Goal: Information Seeking & Learning: Find specific fact

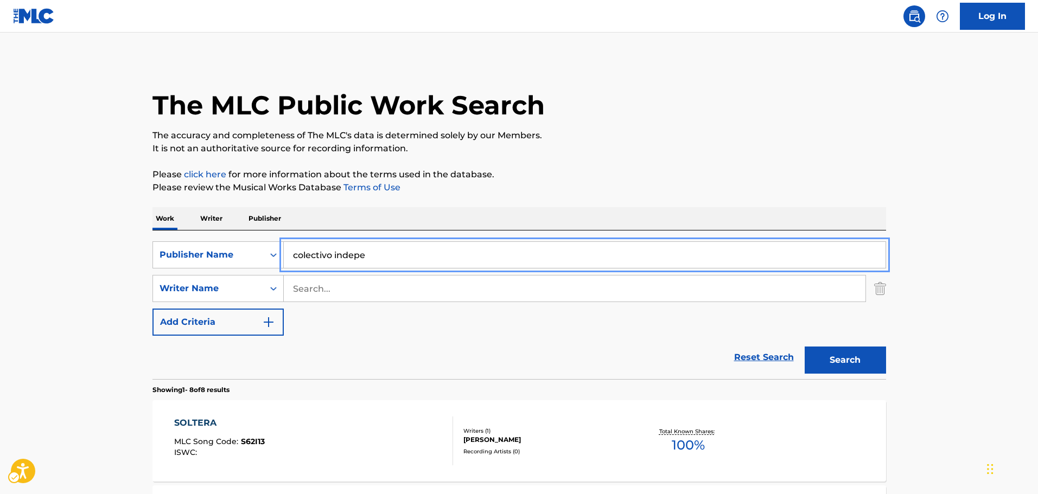
type input "MI AMOR"
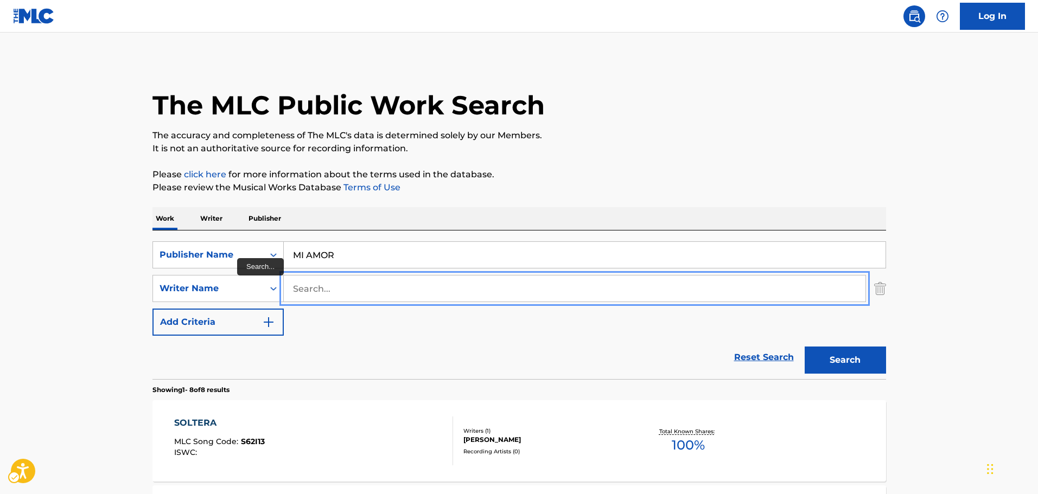
paste input "[PERSON_NAME] [PERSON_NAME]"
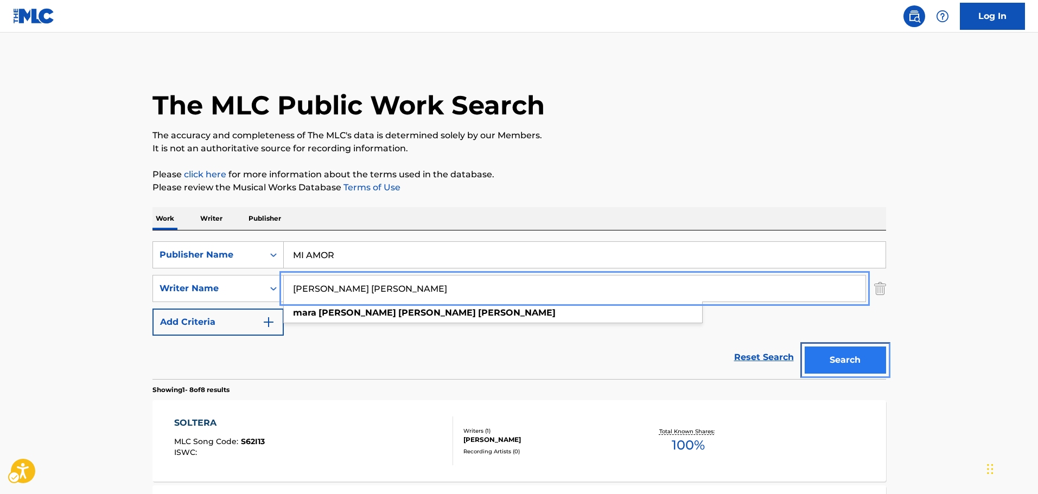
drag, startPoint x: 873, startPoint y: 354, endPoint x: 883, endPoint y: 358, distance: 10.5
click at [875, 355] on button "Search" at bounding box center [845, 360] width 81 height 27
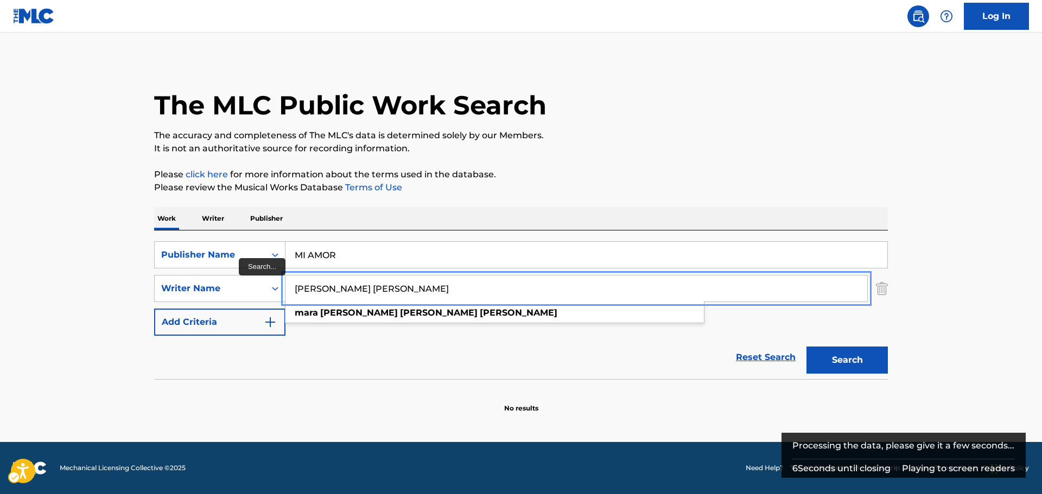
drag, startPoint x: 483, startPoint y: 295, endPoint x: 353, endPoint y: 287, distance: 131.0
click at [350, 282] on input "[PERSON_NAME] [PERSON_NAME]" at bounding box center [576, 289] width 582 height 26
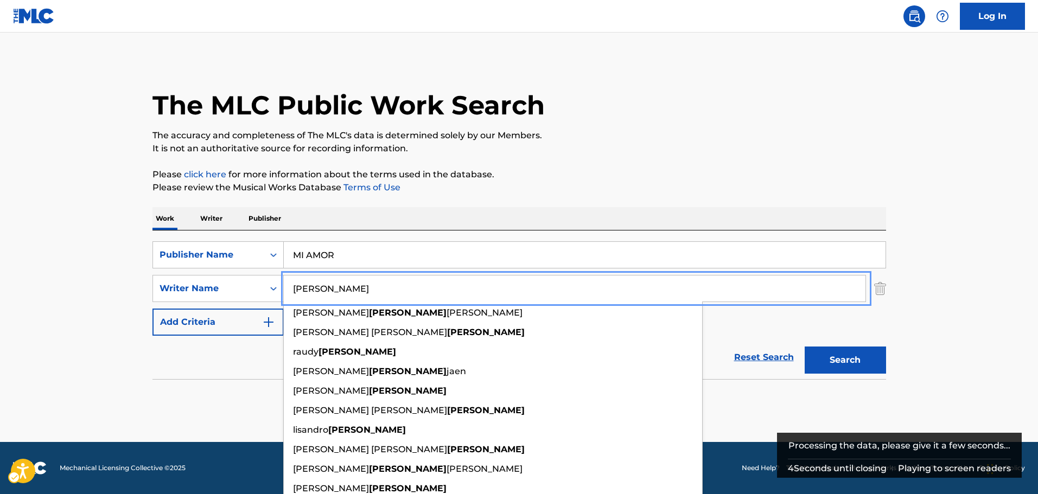
click at [805, 347] on button "Search" at bounding box center [845, 360] width 81 height 27
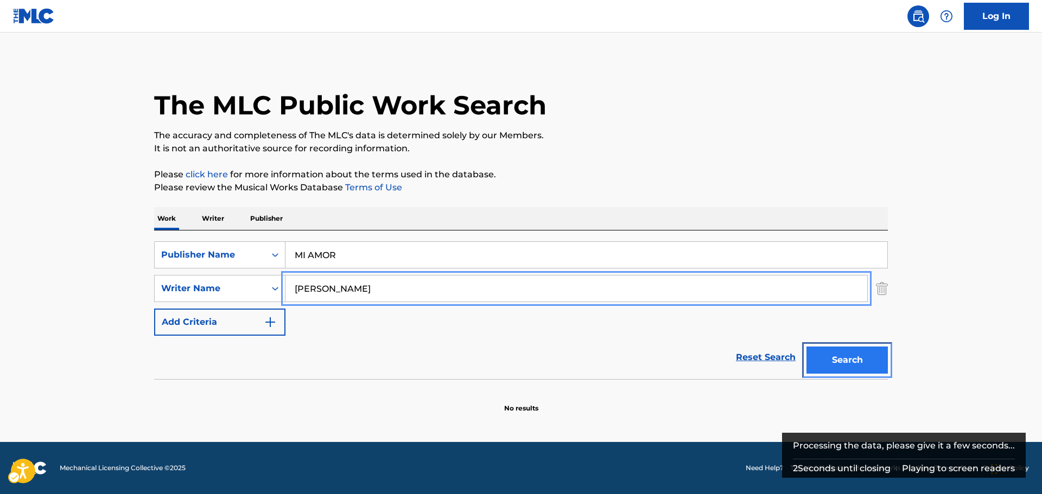
click at [848, 358] on button "Search" at bounding box center [846, 360] width 81 height 27
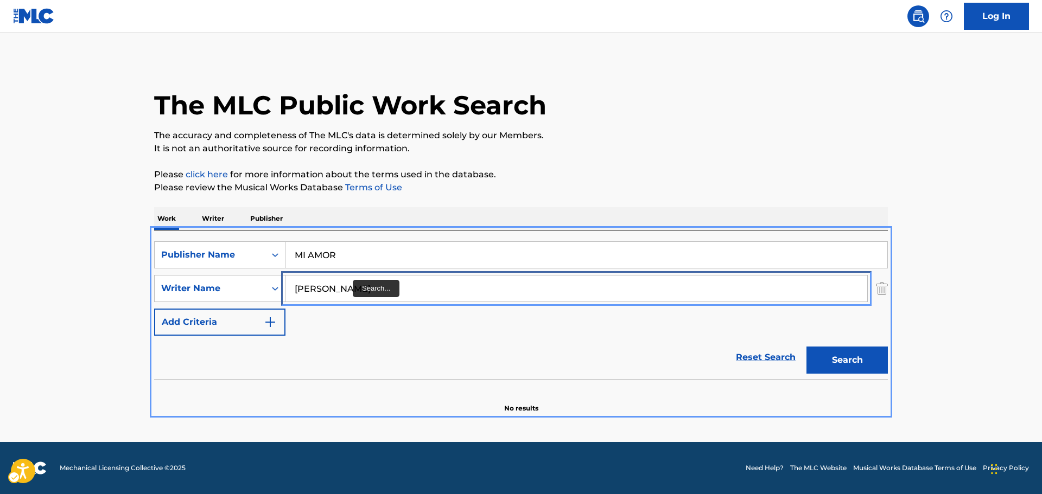
click at [343, 291] on input "[PERSON_NAME]" at bounding box center [576, 289] width 582 height 26
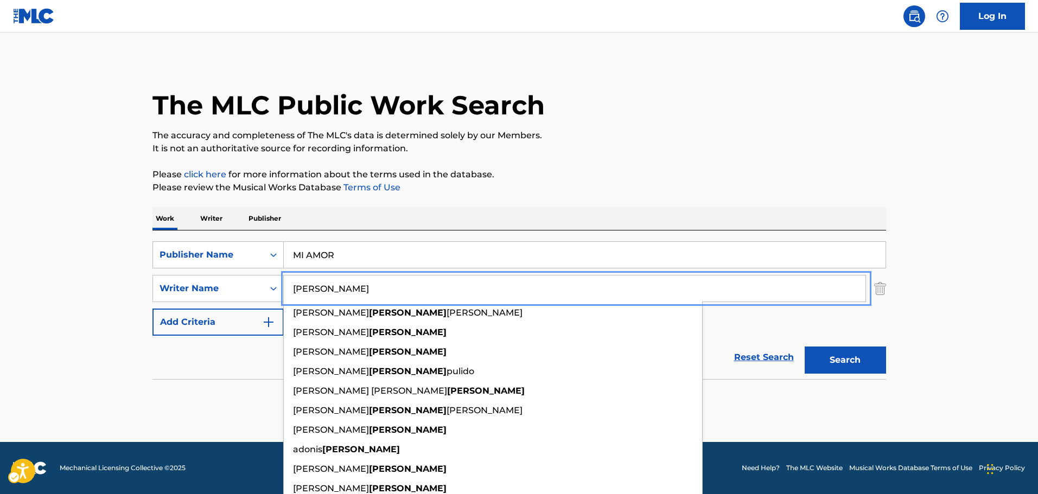
click at [343, 291] on input "[PERSON_NAME]" at bounding box center [575, 289] width 582 height 26
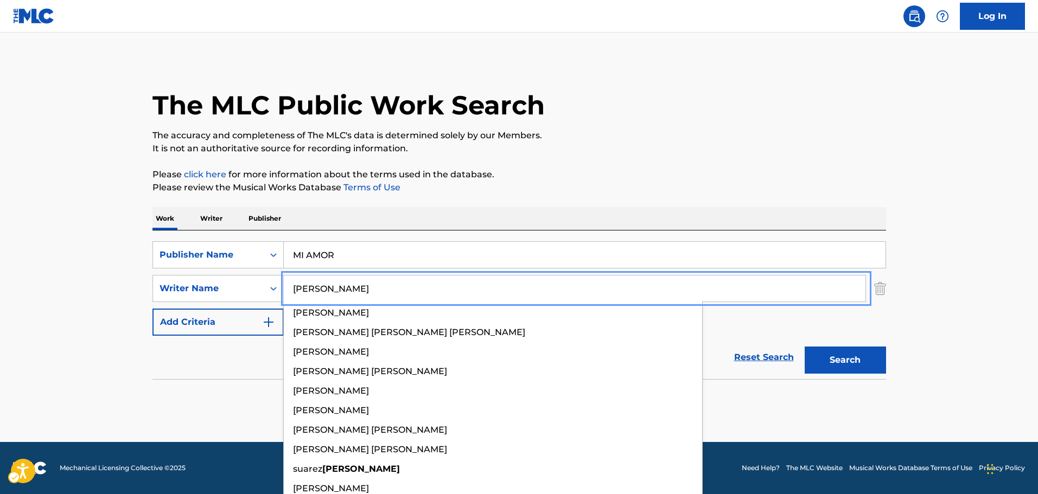
type input "[PERSON_NAME]"
click at [805, 347] on button "Search" at bounding box center [845, 360] width 81 height 27
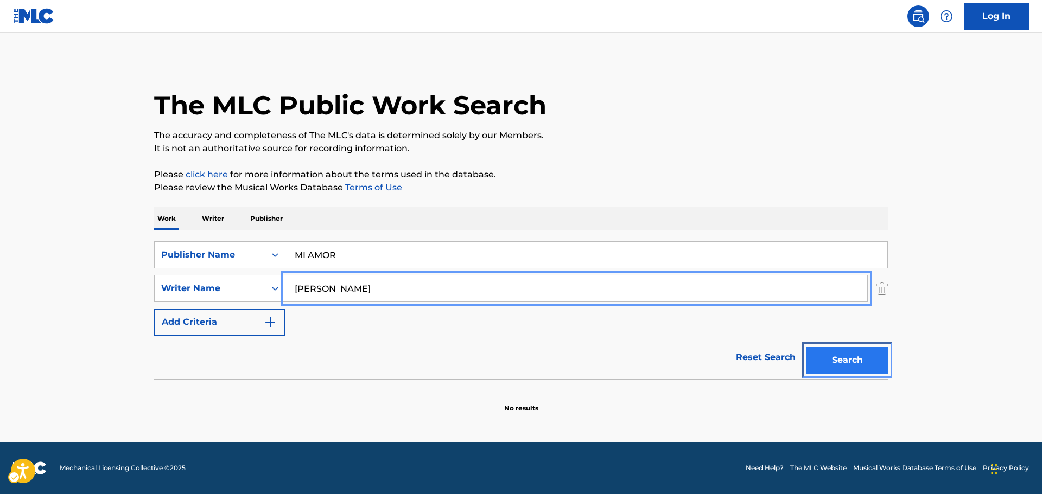
click at [865, 355] on button "Search" at bounding box center [846, 360] width 81 height 27
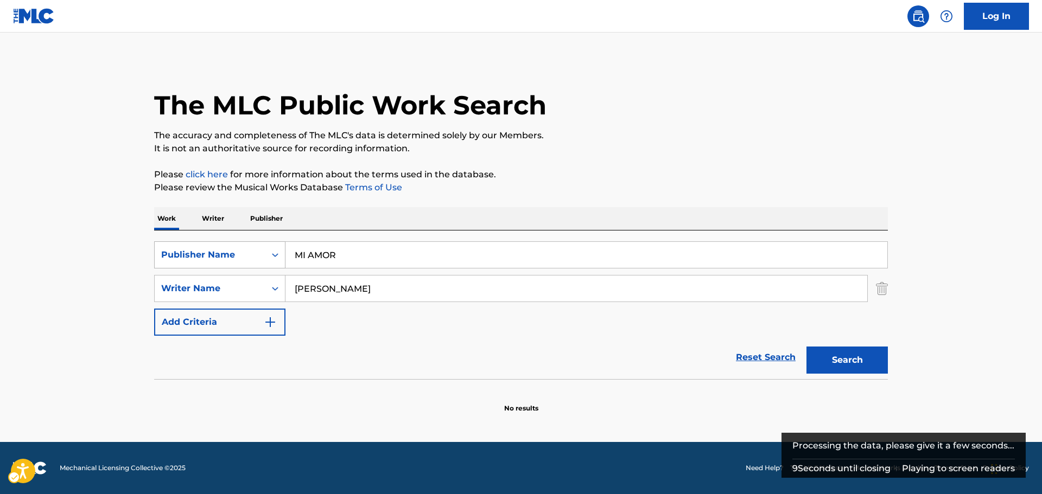
click at [263, 256] on div "Publisher Name" at bounding box center [210, 255] width 111 height 21
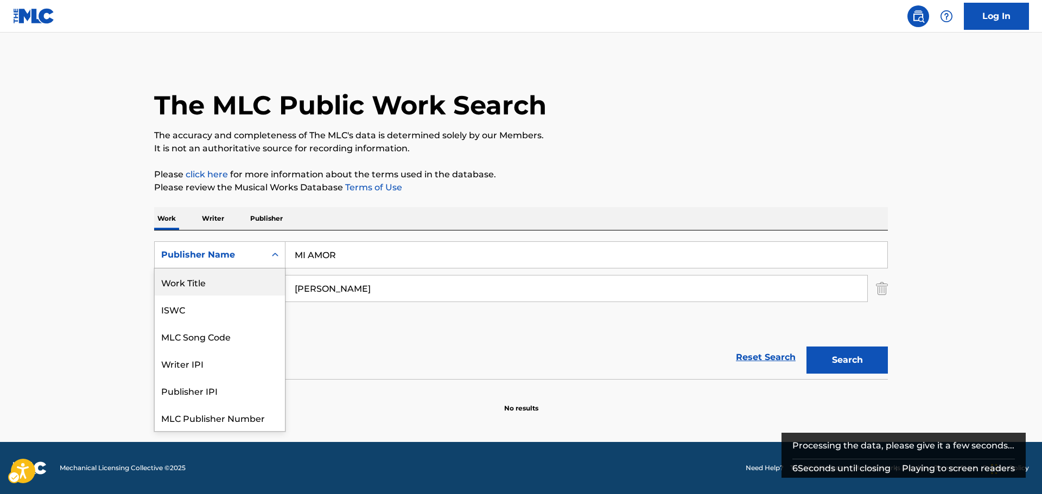
click at [225, 279] on div "Work Title" at bounding box center [220, 282] width 130 height 27
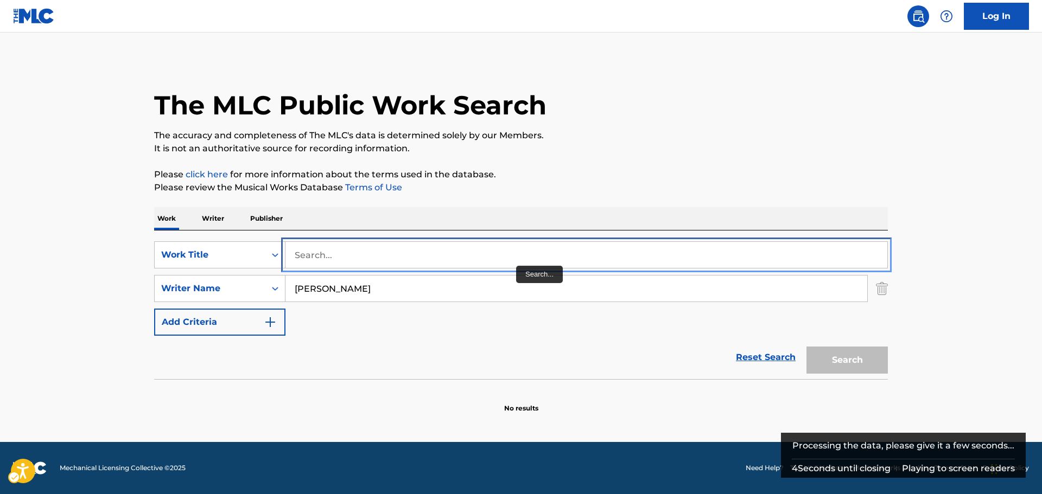
click at [330, 259] on input "Search..." at bounding box center [586, 255] width 602 height 26
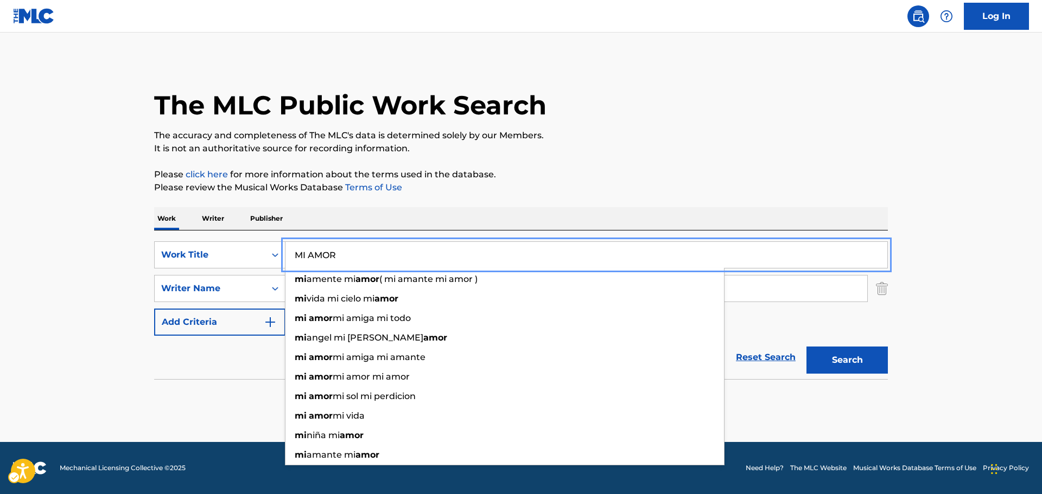
type input "MI AMOR"
click at [128, 285] on main "The MLC Public Work Search The accuracy and completeness of The MLC's data is d…" at bounding box center [521, 238] width 1042 height 410
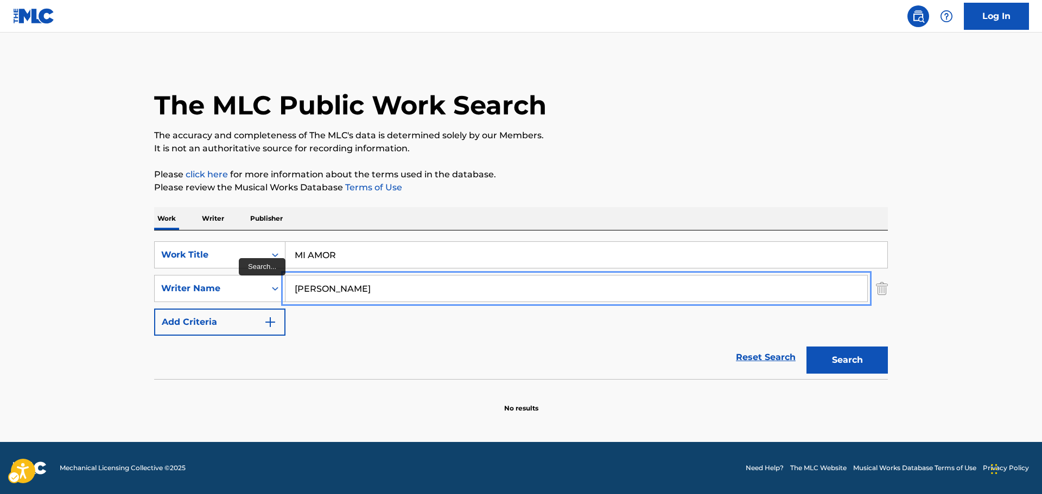
drag, startPoint x: 406, startPoint y: 296, endPoint x: 0, endPoint y: 277, distance: 406.8
click at [0, 277] on main "The MLC Public Work Search The accuracy and completeness of The MLC's data is d…" at bounding box center [521, 238] width 1042 height 410
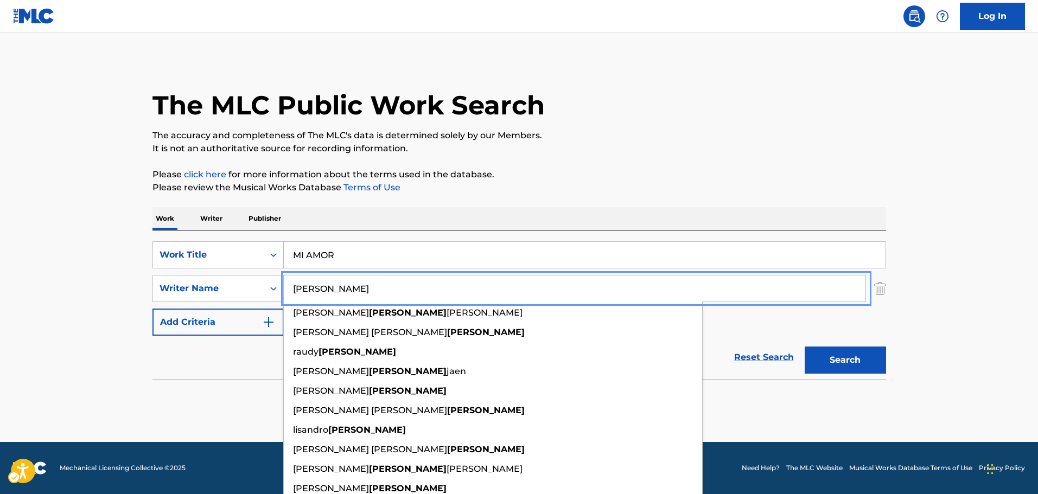
type input "[PERSON_NAME]"
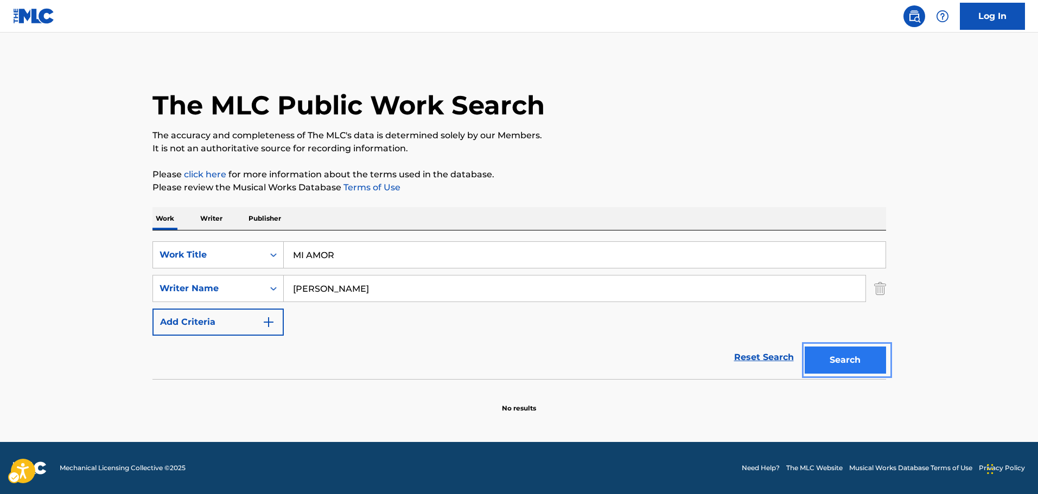
click at [846, 367] on button "Search" at bounding box center [845, 360] width 81 height 27
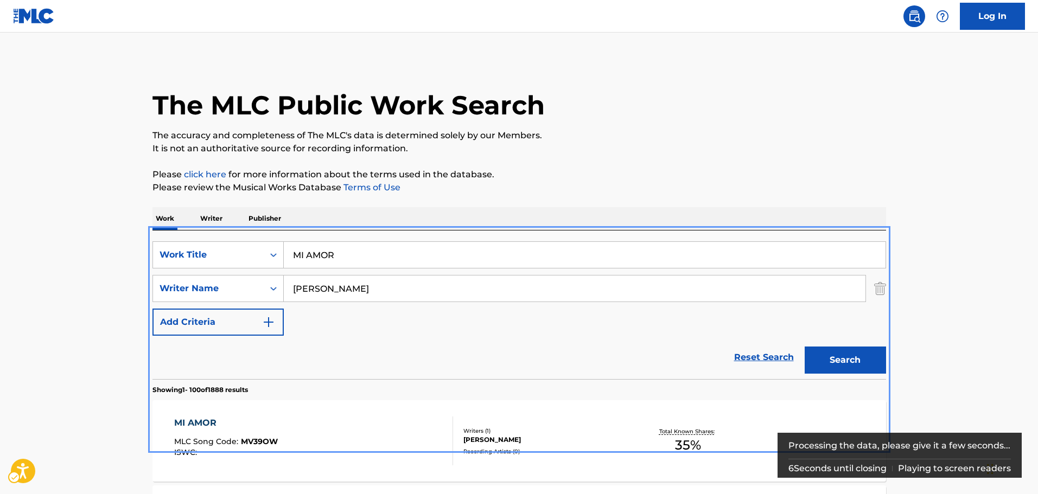
scroll to position [217, 0]
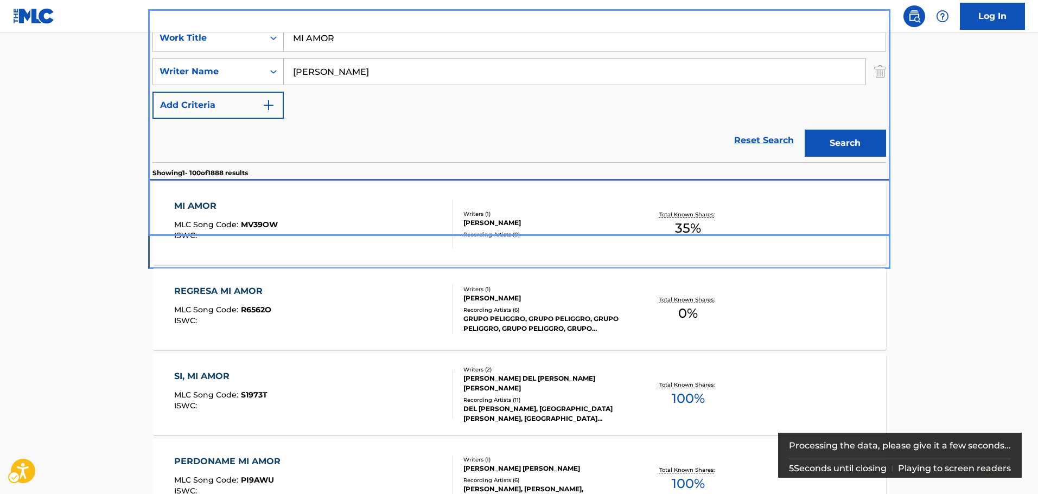
click at [336, 217] on div "MI AMOR MLC Song Code : MV39OW ISWC :" at bounding box center [313, 224] width 279 height 49
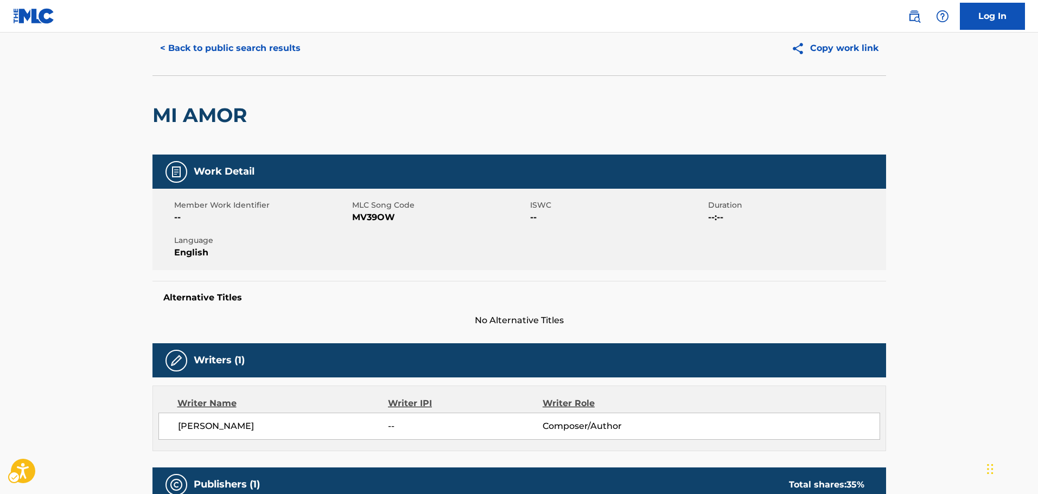
scroll to position [54, 0]
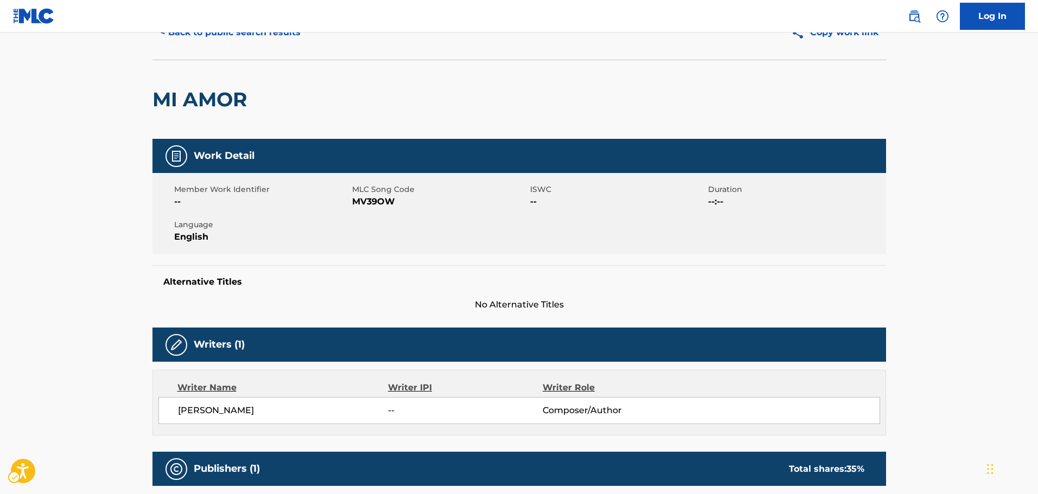
click at [375, 206] on span "MLC Song Code - MV39OW" at bounding box center [439, 201] width 175 height 13
copy span "MV39OW"
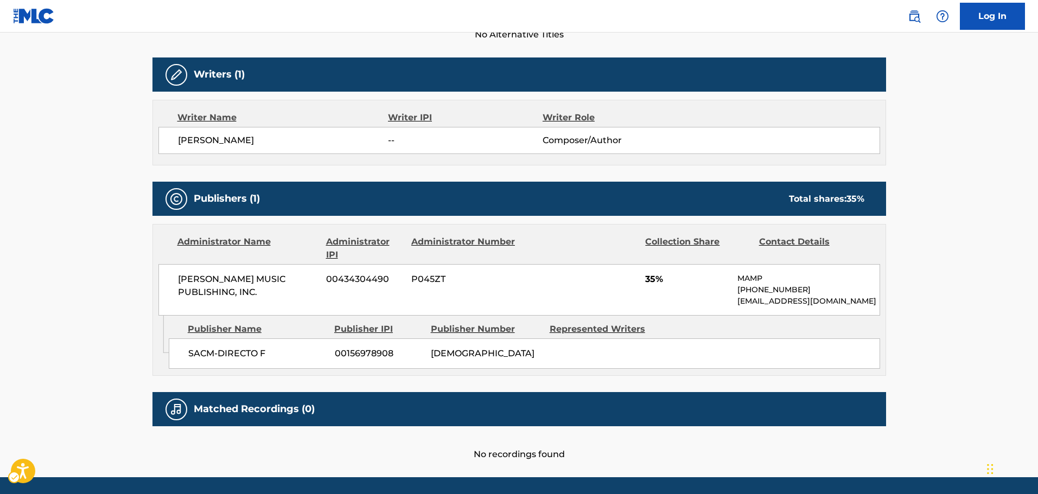
scroll to position [326, 0]
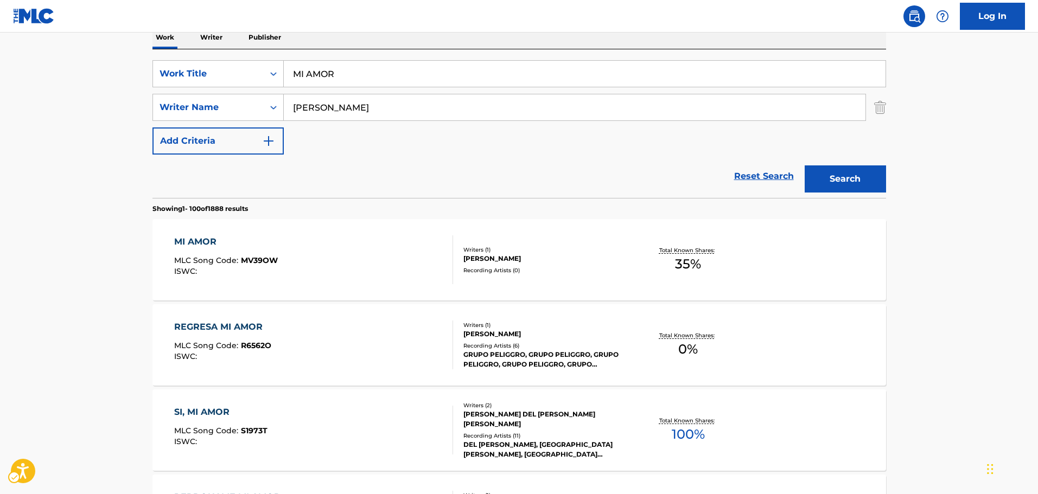
scroll to position [109, 0]
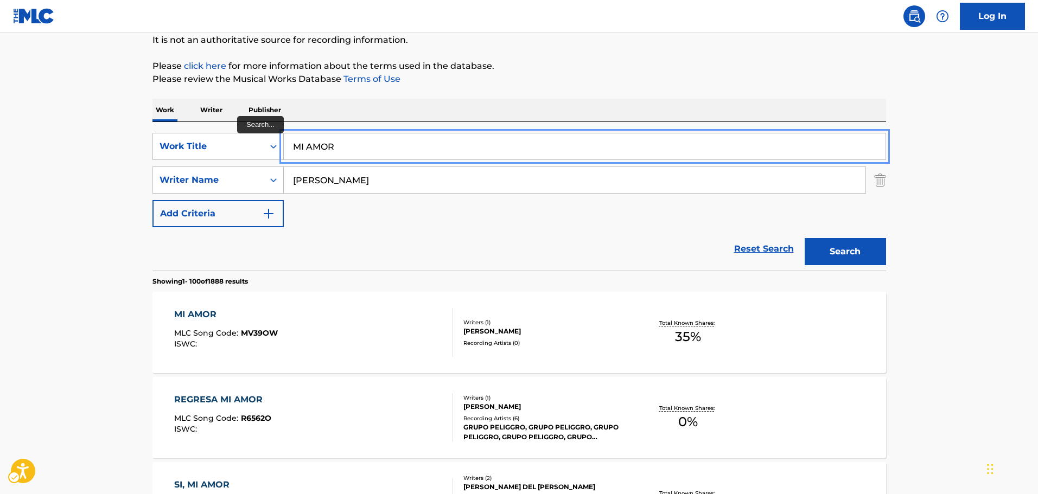
drag, startPoint x: 390, startPoint y: 138, endPoint x: 119, endPoint y: 136, distance: 270.2
paste input "TEJANITA"
type input "MI TEJANITA"
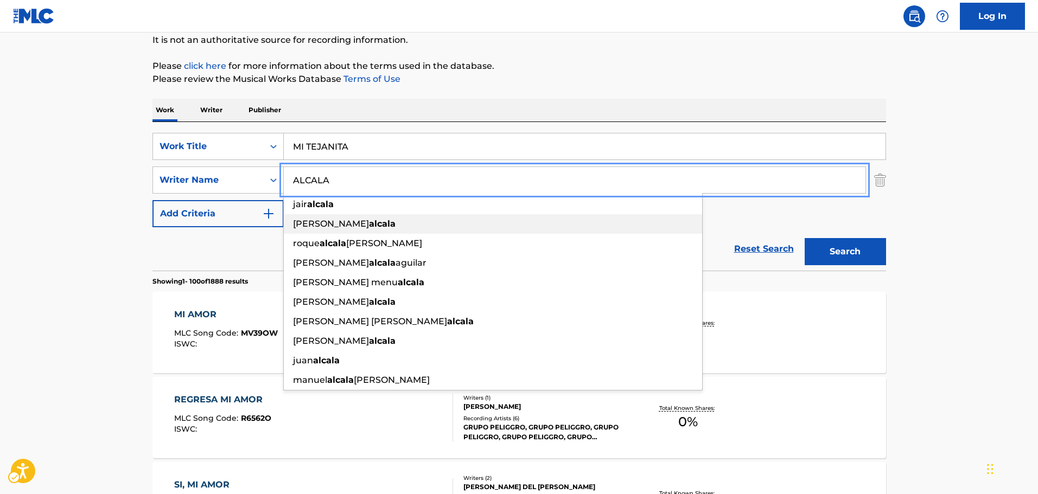
type input "ALCALA"
click at [865, 250] on button "Search" at bounding box center [845, 251] width 81 height 27
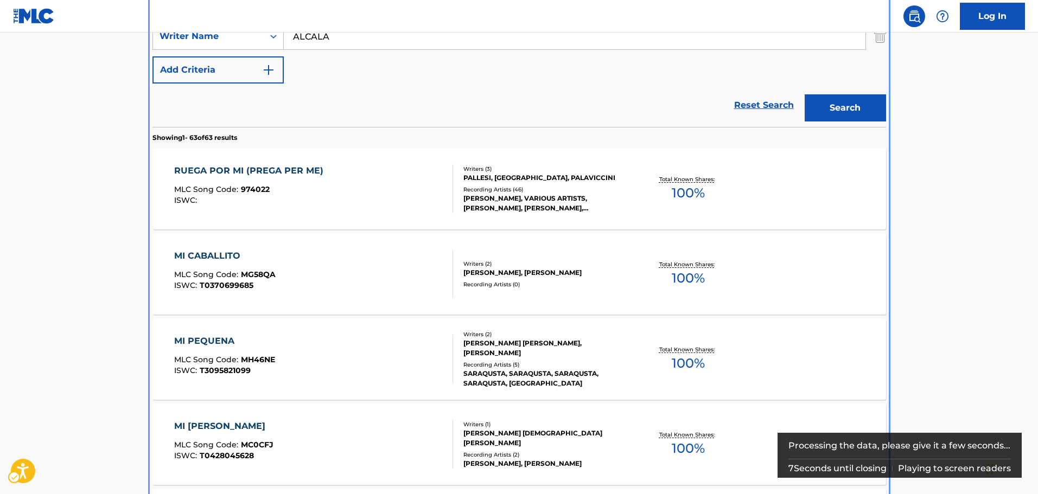
scroll to position [144, 0]
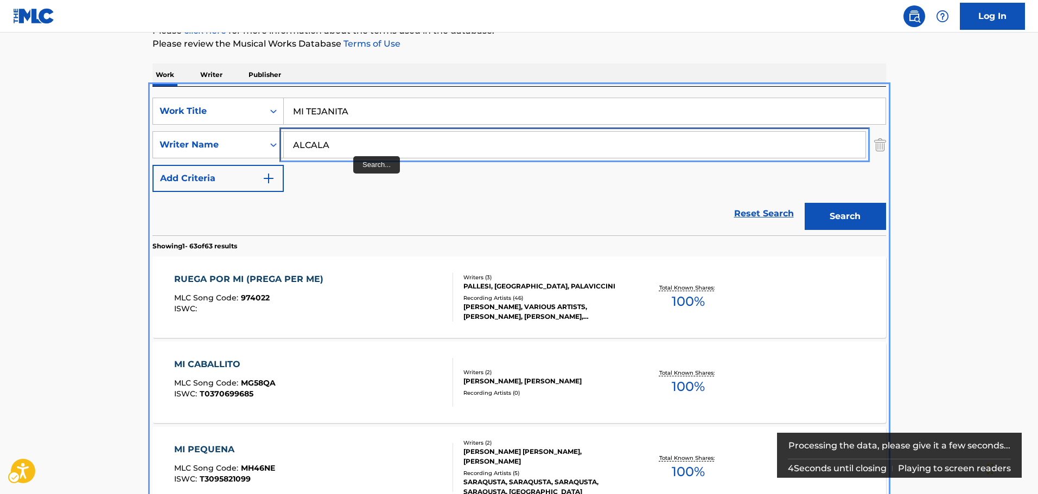
click at [359, 147] on input "ALCALA" at bounding box center [575, 145] width 582 height 26
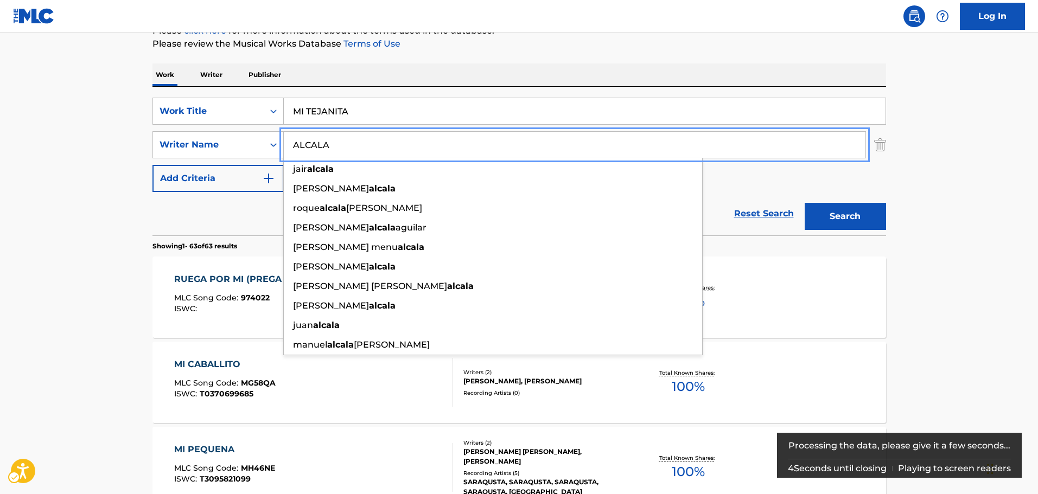
click at [359, 147] on input "ALCALA" at bounding box center [575, 145] width 582 height 26
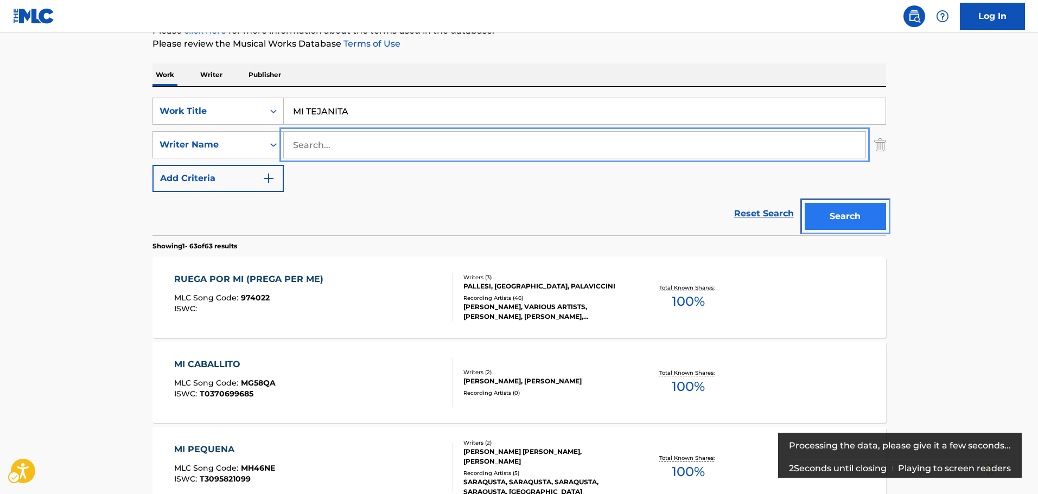
click at [853, 203] on button "Search" at bounding box center [845, 216] width 81 height 27
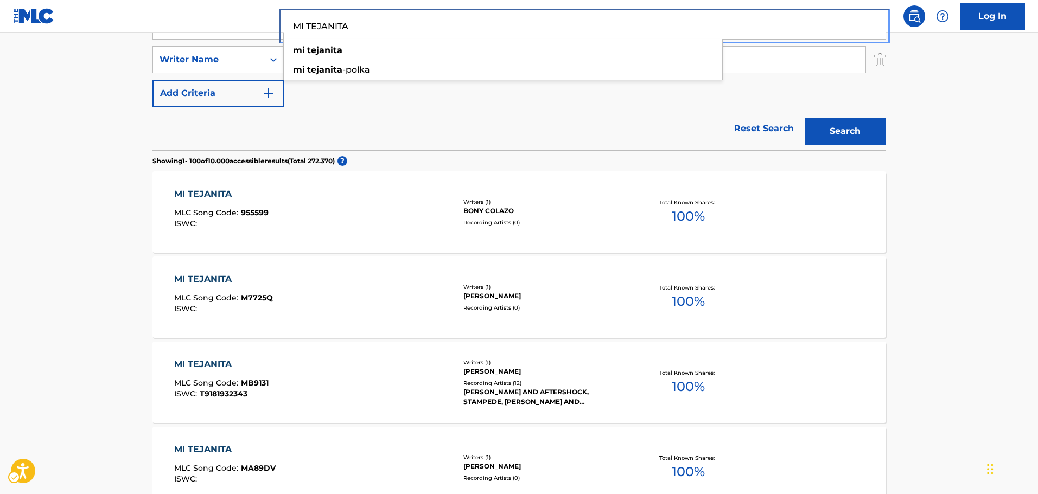
scroll to position [0, 0]
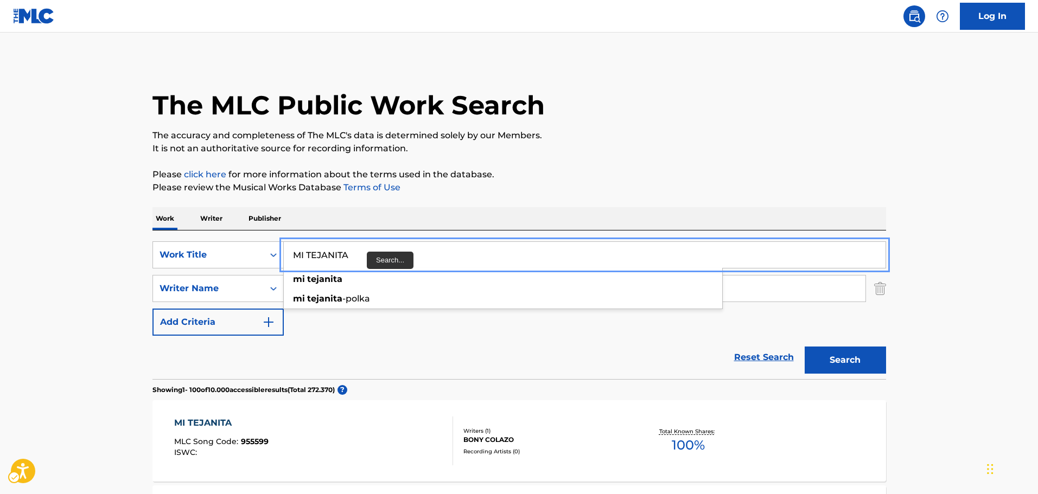
drag, startPoint x: 367, startPoint y: 252, endPoint x: 61, endPoint y: 251, distance: 306.0
paste input "S MENTIRAS"
type input "MIS MENTIRAS"
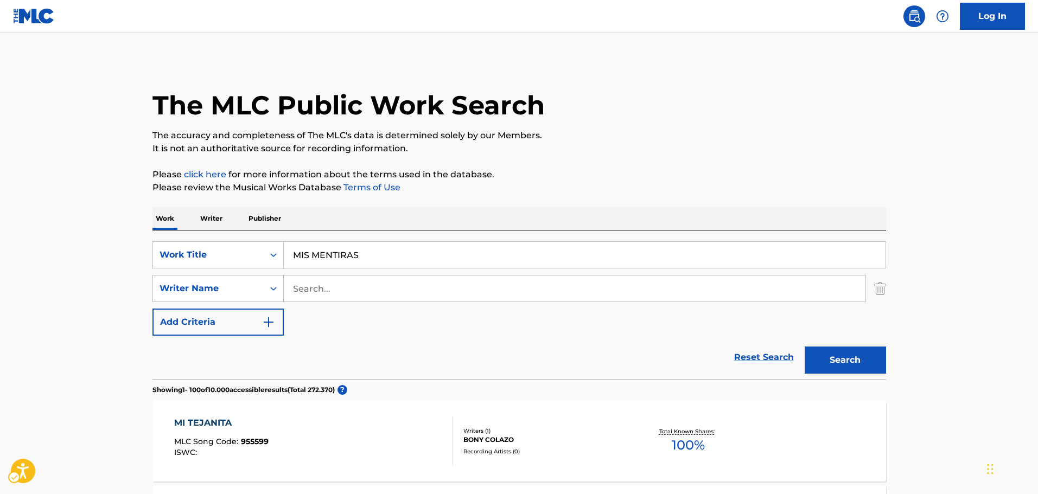
scroll to position [163, 0]
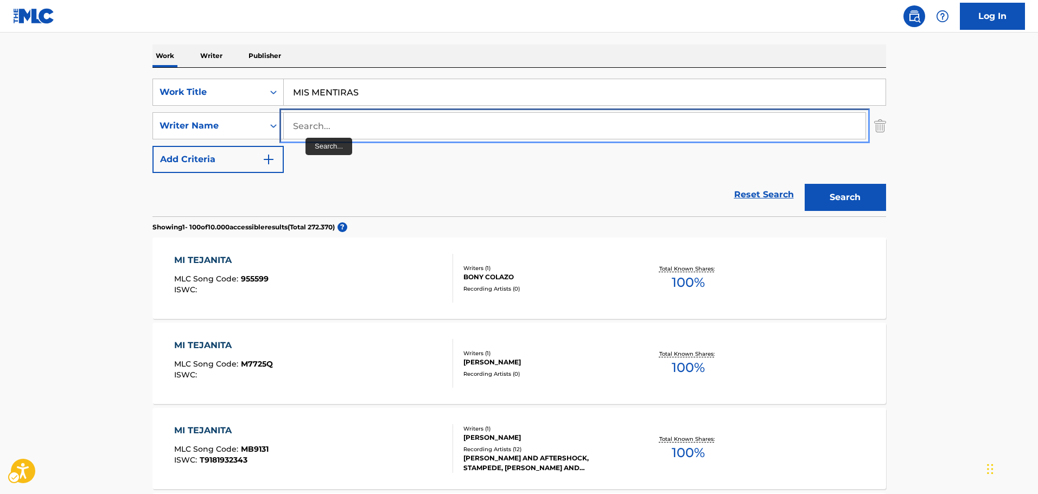
click at [324, 124] on input "Search..." at bounding box center [575, 126] width 582 height 26
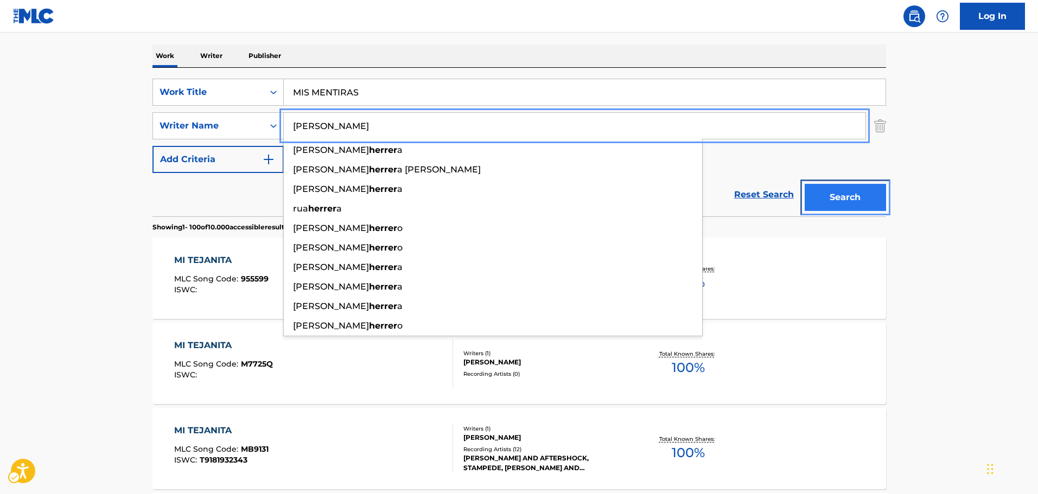
click at [850, 200] on button "Search" at bounding box center [845, 197] width 81 height 27
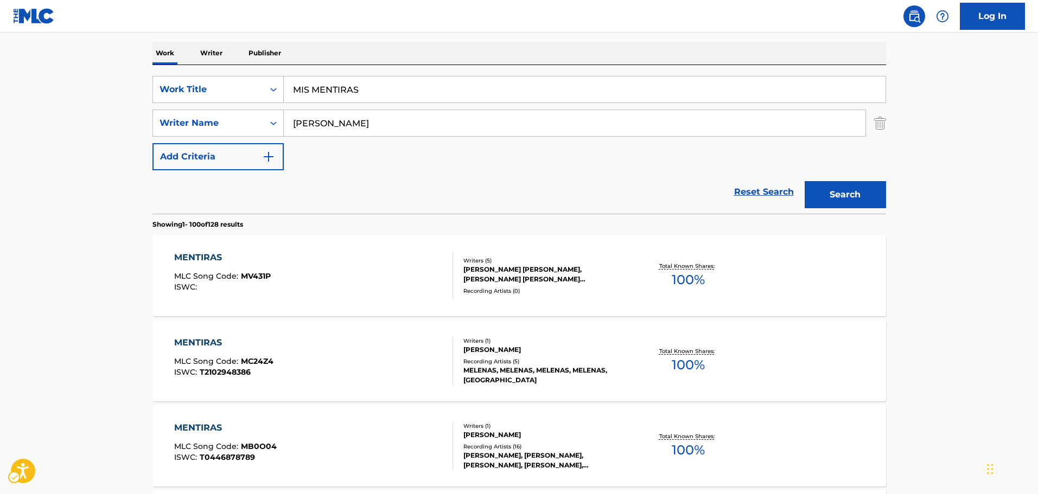
scroll to position [14, 0]
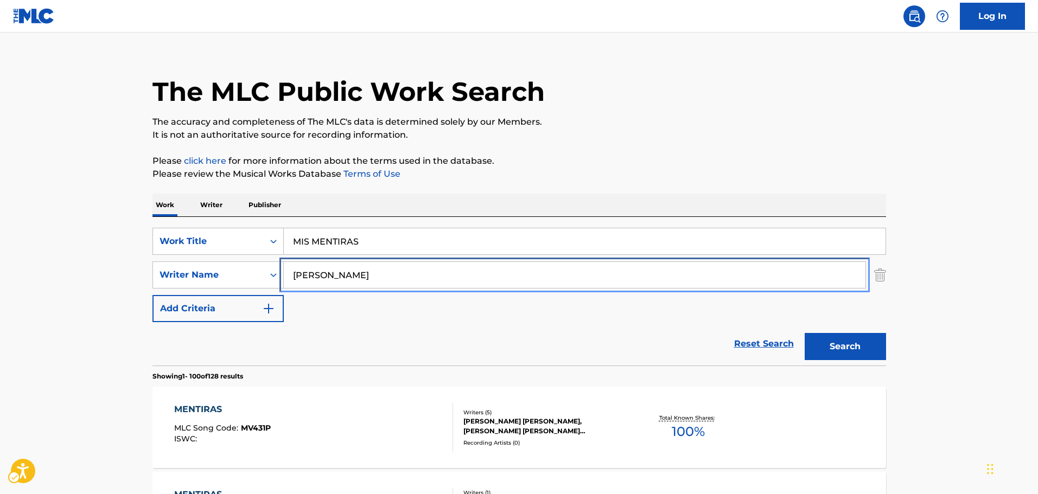
click at [340, 273] on input "[PERSON_NAME]" at bounding box center [575, 275] width 582 height 26
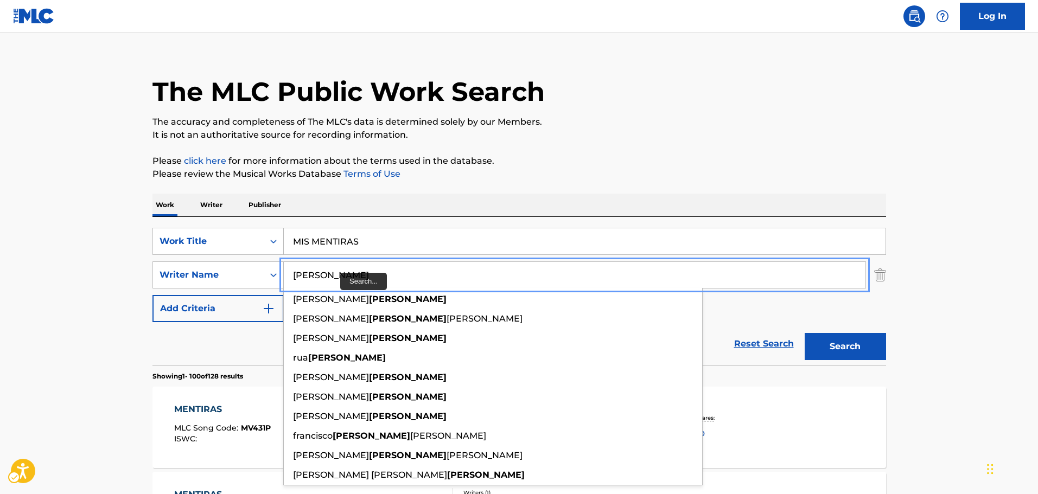
click at [340, 273] on input "[PERSON_NAME]" at bounding box center [575, 275] width 582 height 26
type input "L"
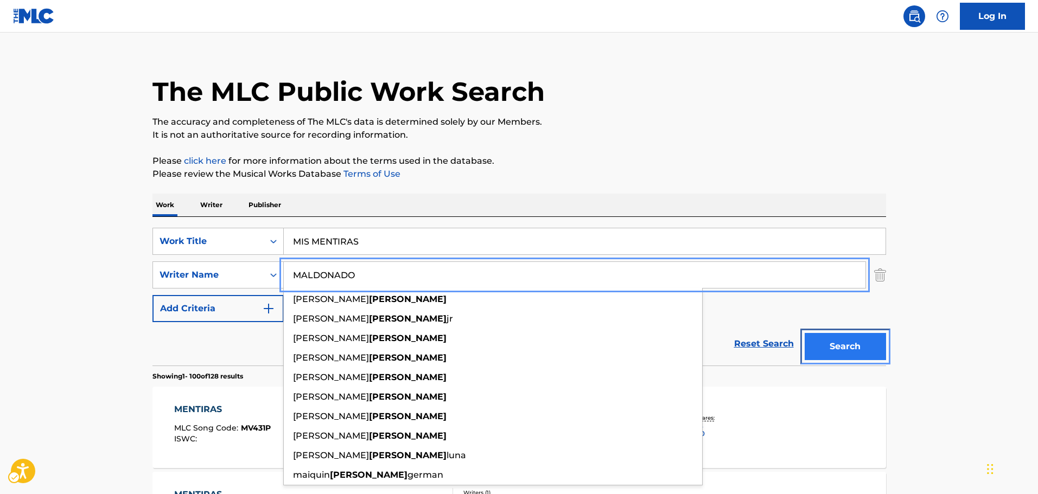
click at [847, 352] on button "Search" at bounding box center [845, 346] width 81 height 27
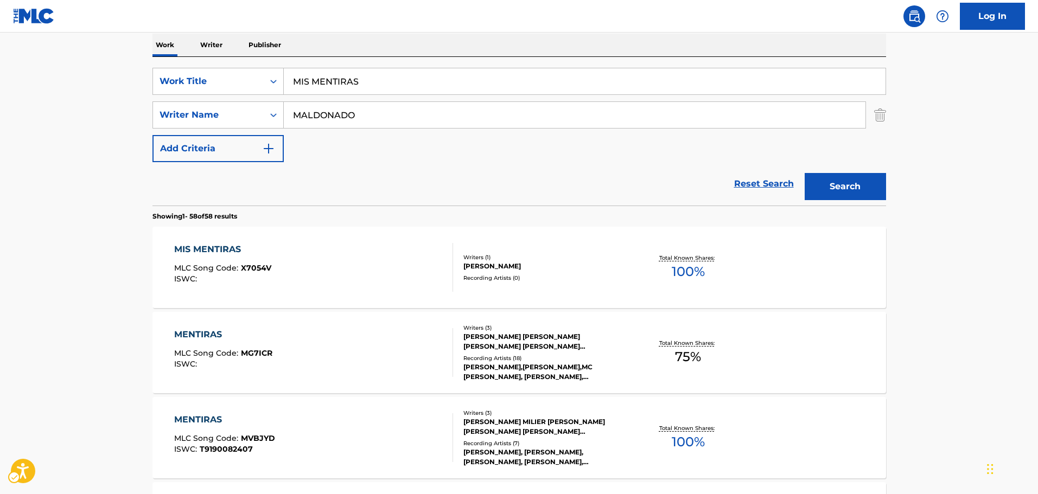
scroll to position [122, 0]
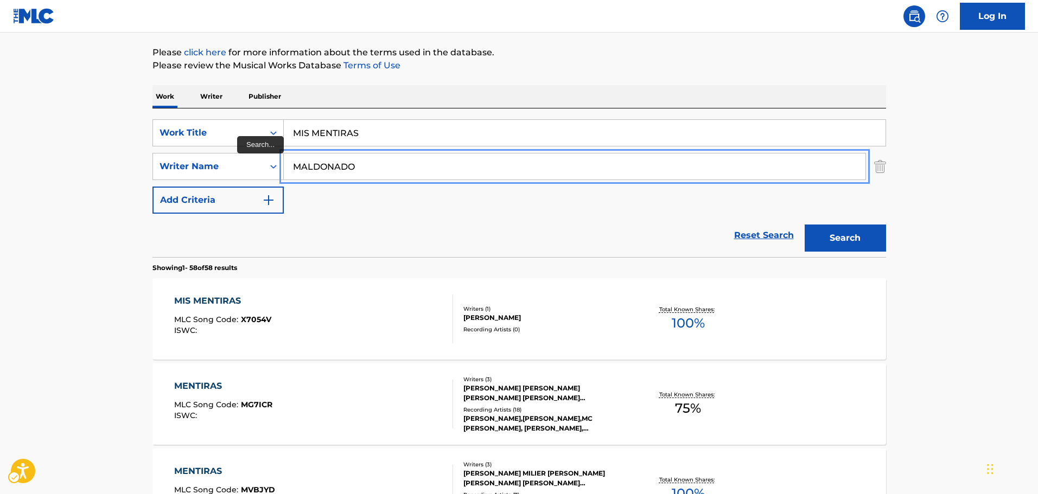
drag, startPoint x: 374, startPoint y: 168, endPoint x: 0, endPoint y: 227, distance: 379.0
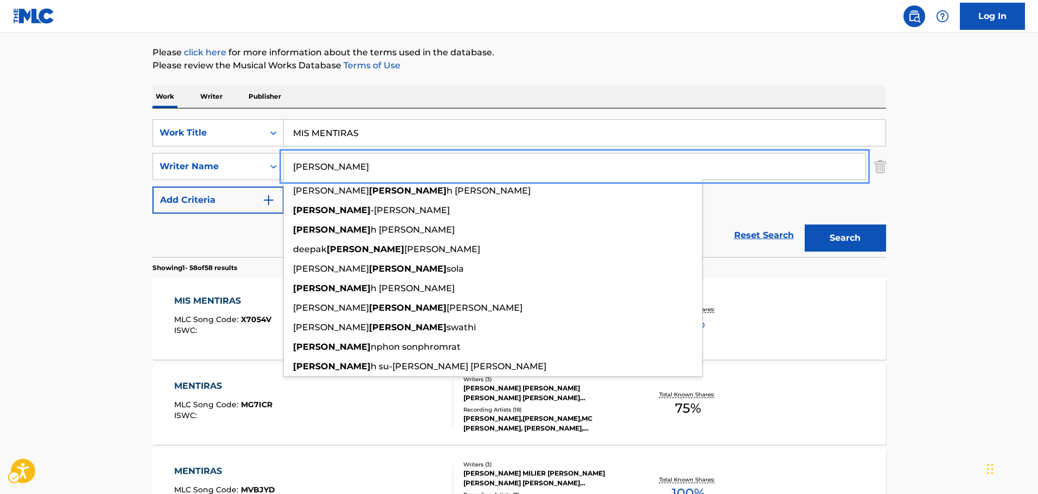
type input "[PERSON_NAME]"
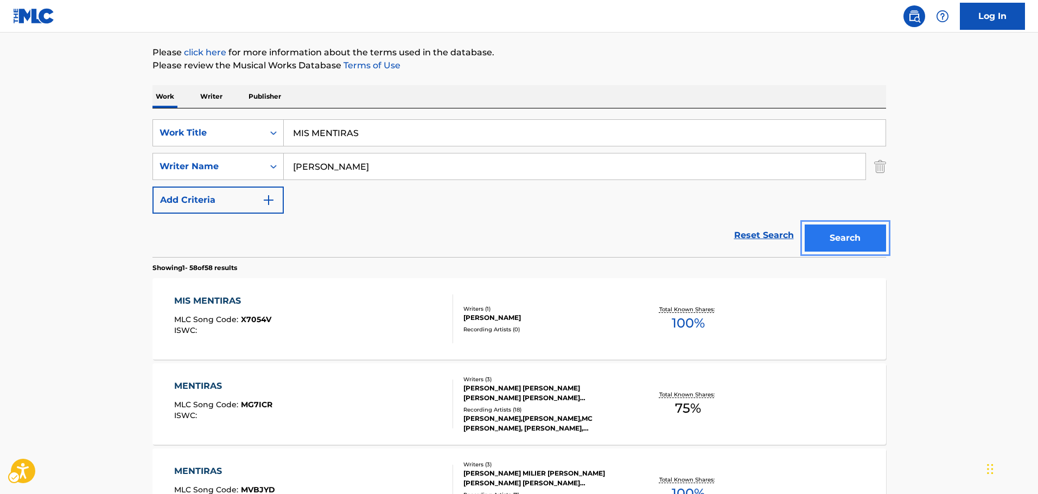
click at [860, 239] on button "Search" at bounding box center [845, 238] width 81 height 27
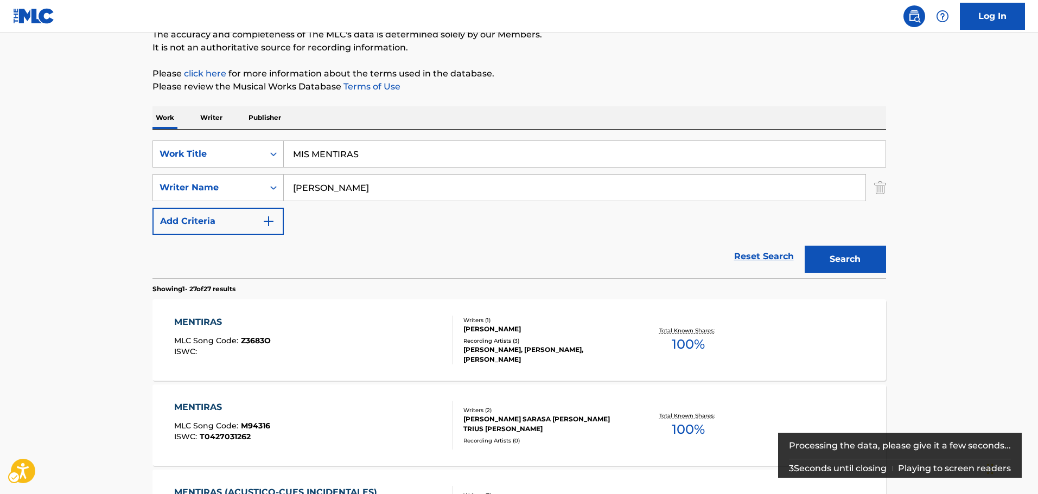
scroll to position [113, 0]
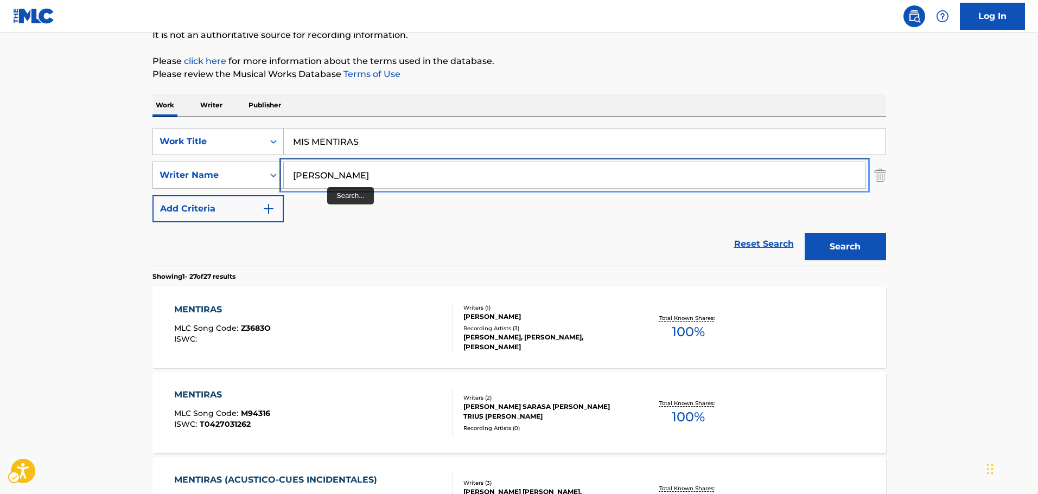
drag, startPoint x: 329, startPoint y: 174, endPoint x: 161, endPoint y: 163, distance: 168.6
click at [162, 163] on div "SearchWithCriteriaffd2d72b-9142-46a8-b2fd-61aa8660ab6f Writer Name [PERSON_NAME]" at bounding box center [519, 175] width 734 height 27
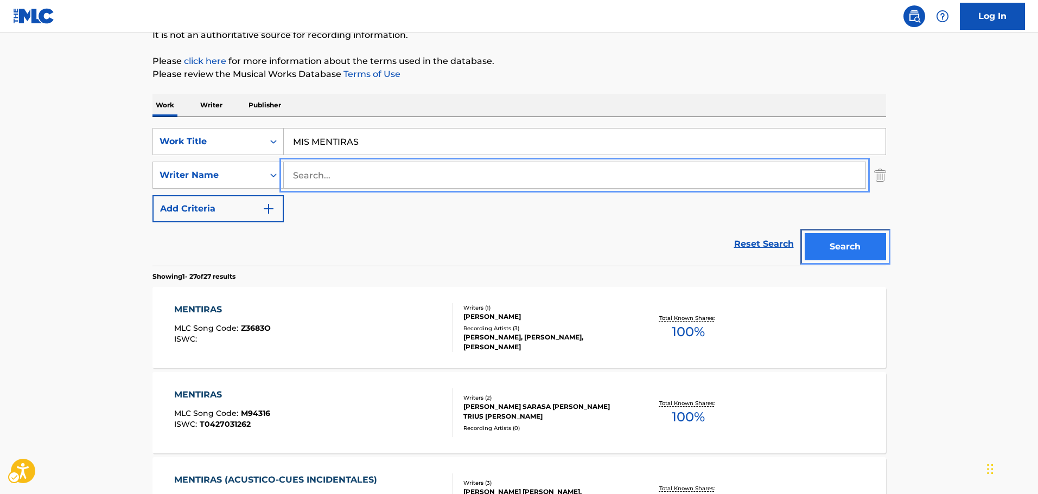
click at [862, 251] on button "Search" at bounding box center [845, 246] width 81 height 27
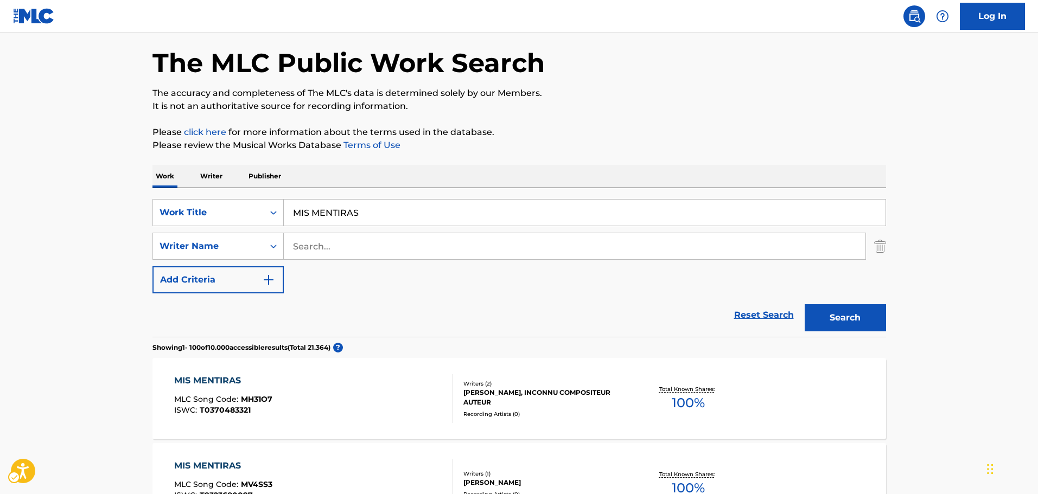
scroll to position [0, 0]
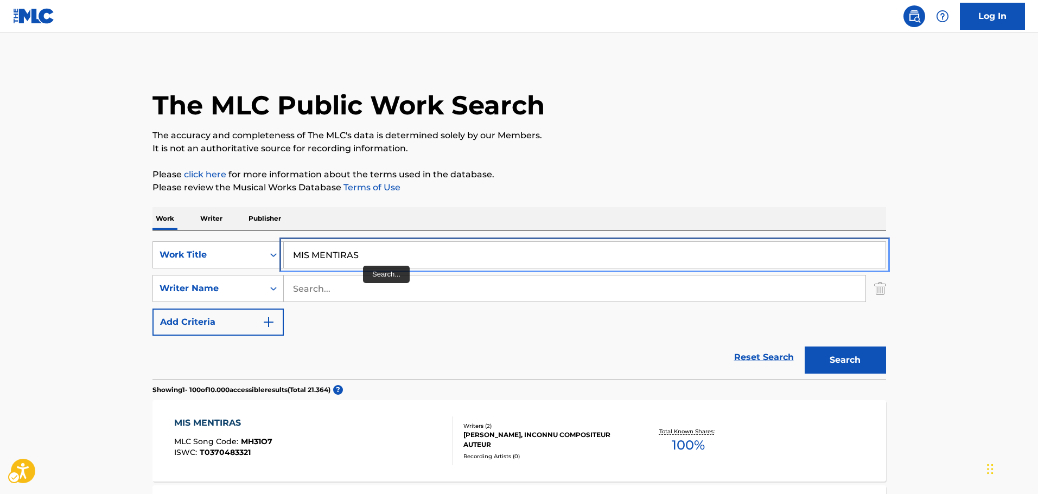
drag, startPoint x: 326, startPoint y: 248, endPoint x: 115, endPoint y: 257, distance: 210.7
paste input "S BULLET"
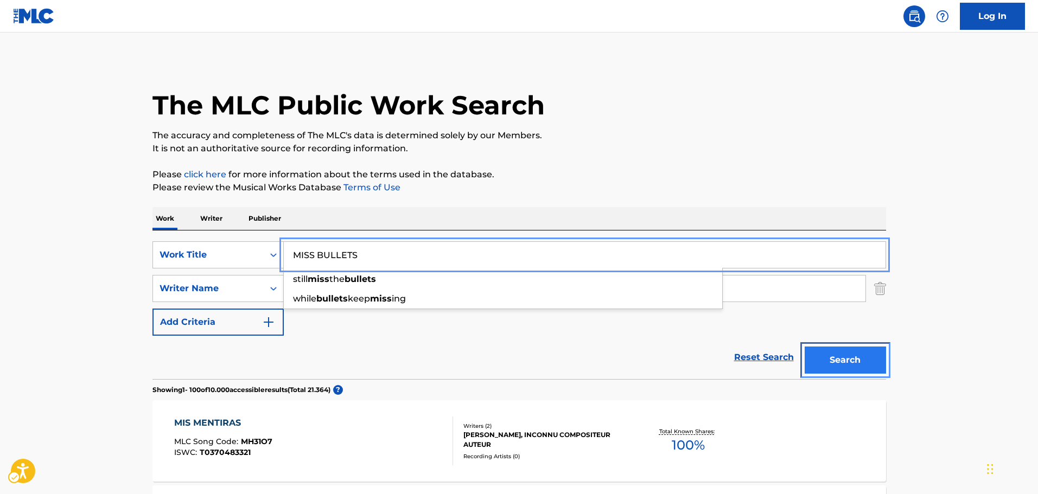
click at [852, 357] on button "Search" at bounding box center [845, 360] width 81 height 27
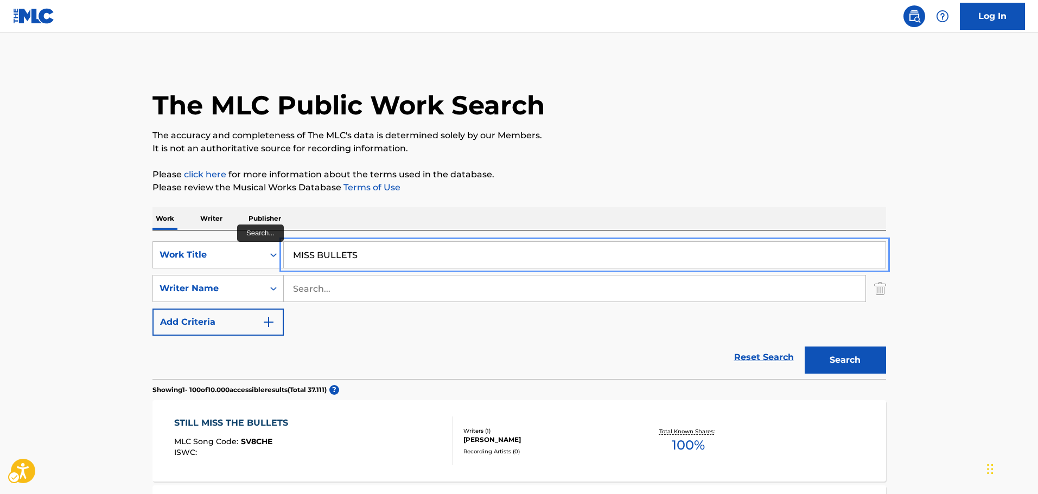
drag, startPoint x: 0, startPoint y: 241, endPoint x: 104, endPoint y: 250, distance: 104.6
paste input "NADA ES IGUAL"
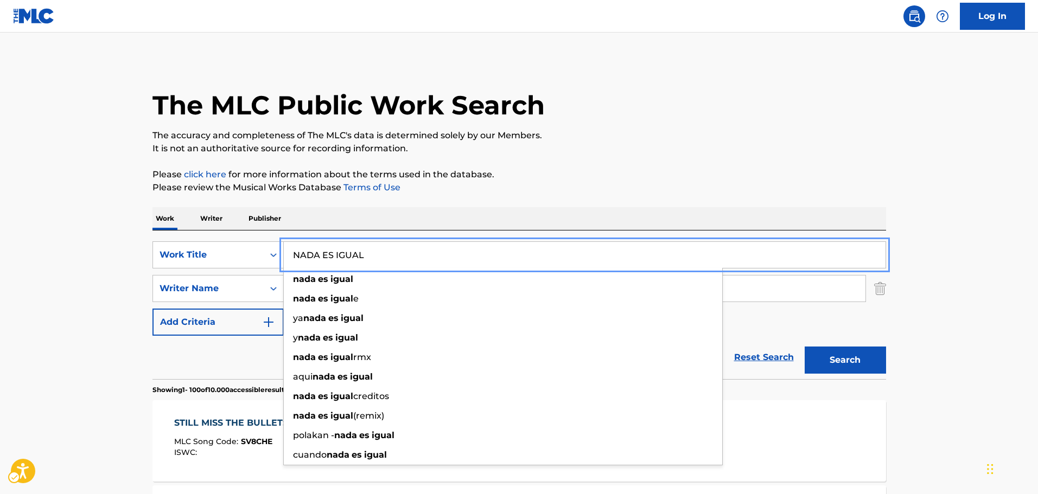
type input "NADA ES IGUAL"
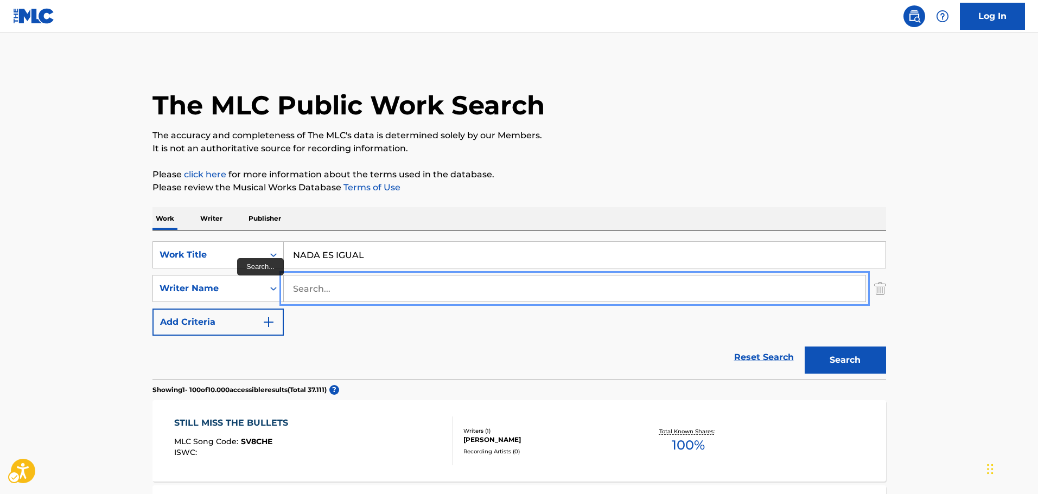
click at [352, 292] on input "Search..." at bounding box center [575, 289] width 582 height 26
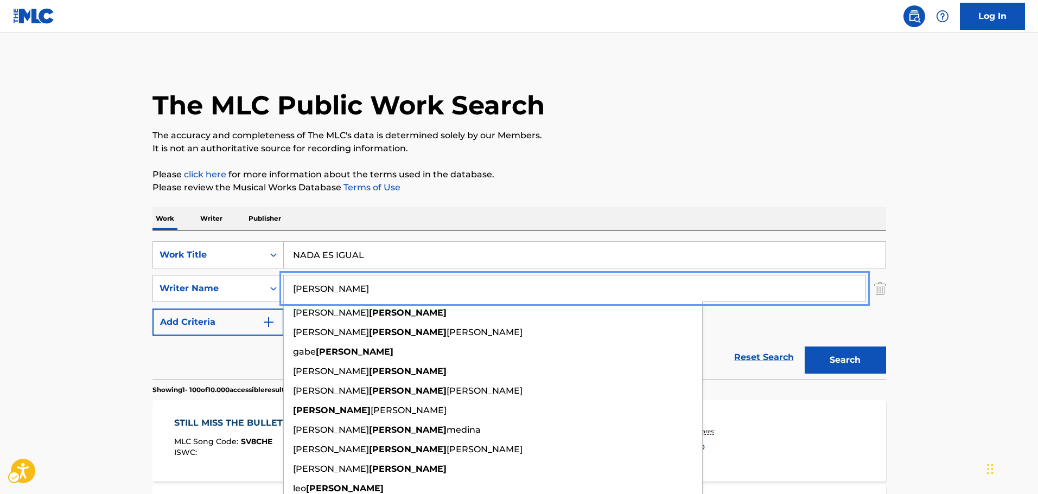
type input "[PERSON_NAME]"
click at [848, 370] on button "Search" at bounding box center [845, 360] width 81 height 27
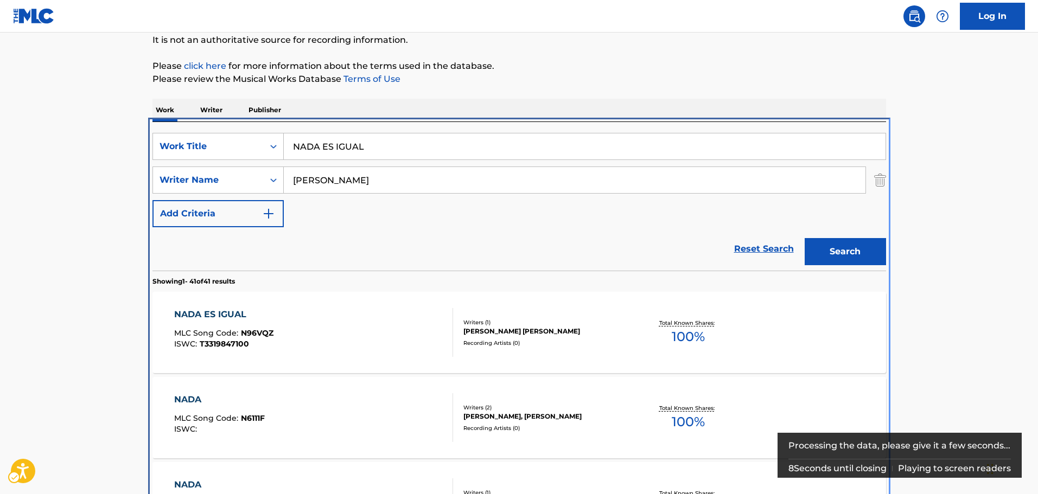
scroll to position [231, 0]
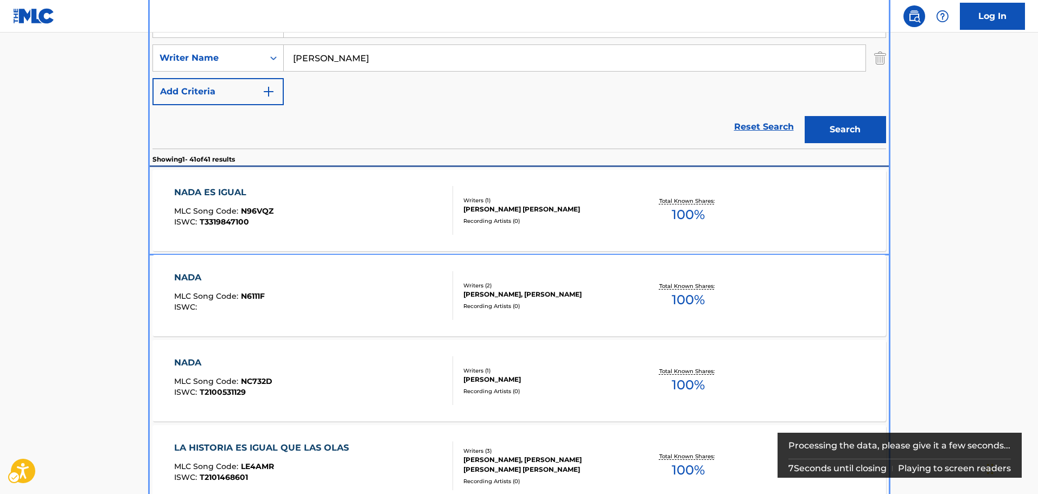
click at [351, 220] on div "NADA ES IGUAL MLC Song Code : N96VQZ ISWC : T3319847100" at bounding box center [313, 210] width 279 height 49
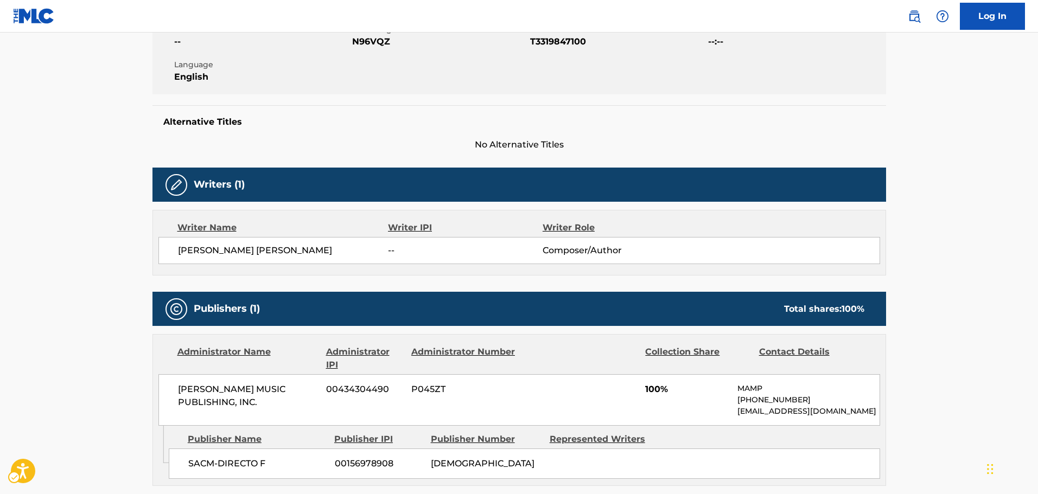
scroll to position [109, 0]
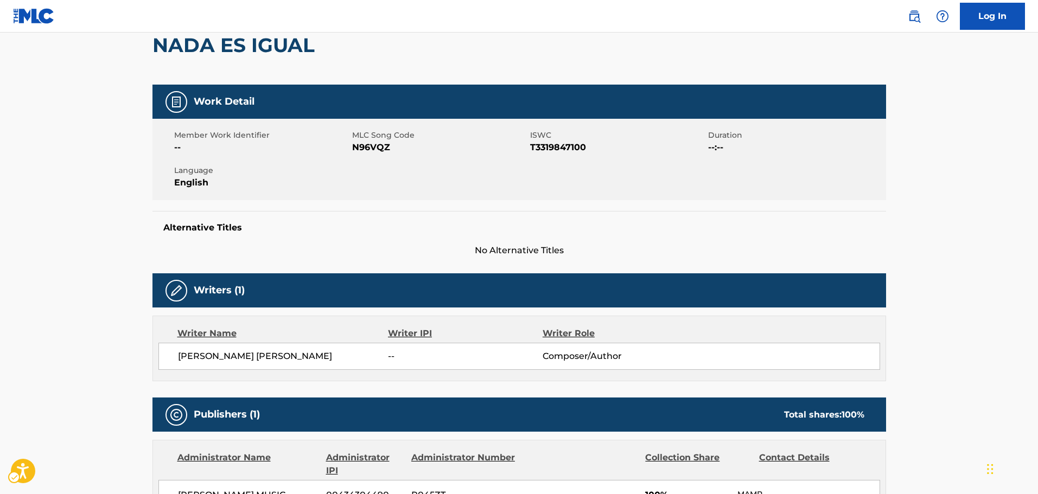
click at [374, 145] on span "MLC Song Code - N96VQZ" at bounding box center [439, 147] width 175 height 13
copy span "N96VQZ"
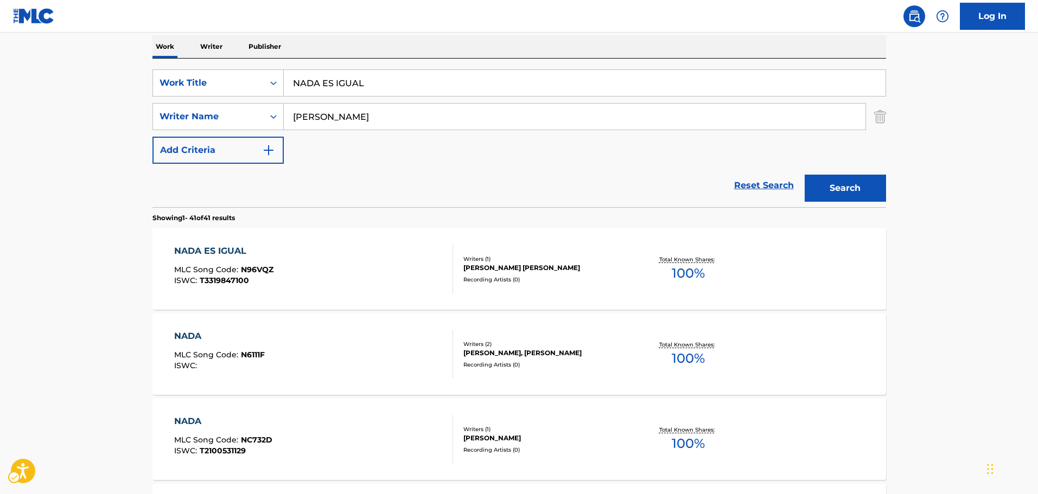
scroll to position [68, 0]
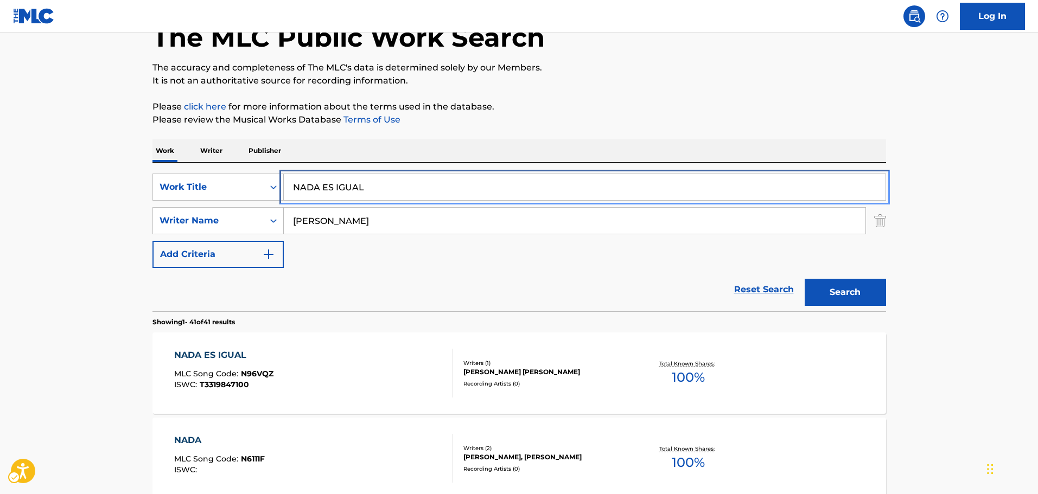
drag, startPoint x: 393, startPoint y: 182, endPoint x: 129, endPoint y: 205, distance: 265.8
paste input "VIDAD SIN TI"
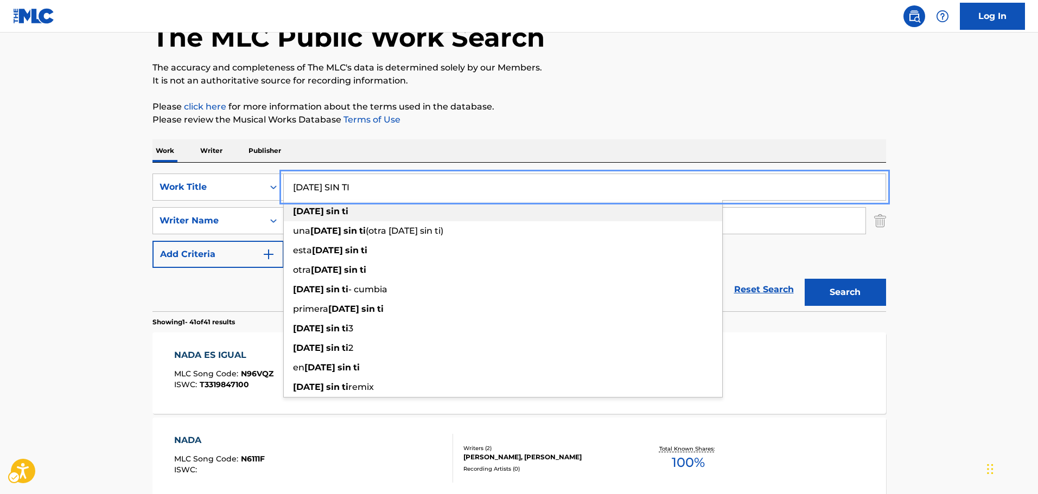
type input "[DATE] SIN TI"
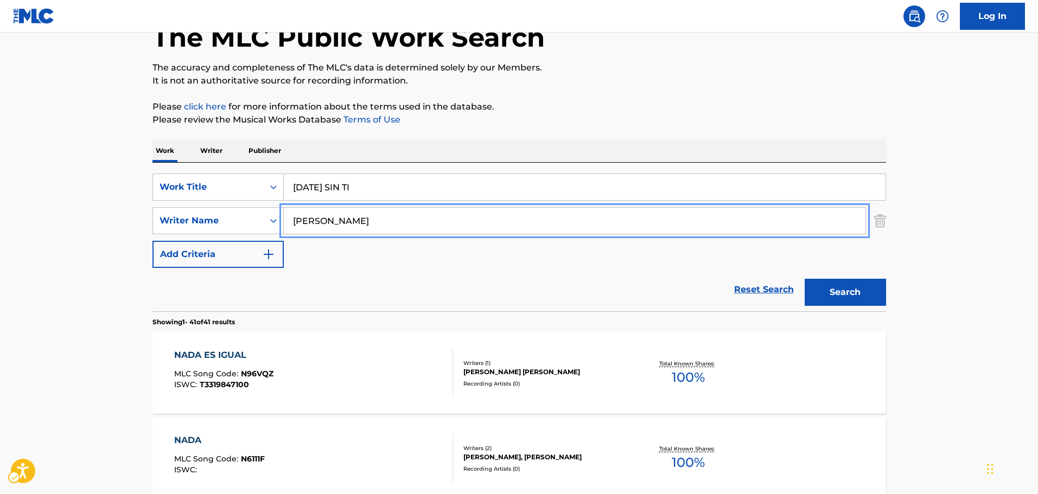
drag, startPoint x: 394, startPoint y: 221, endPoint x: 16, endPoint y: 240, distance: 378.7
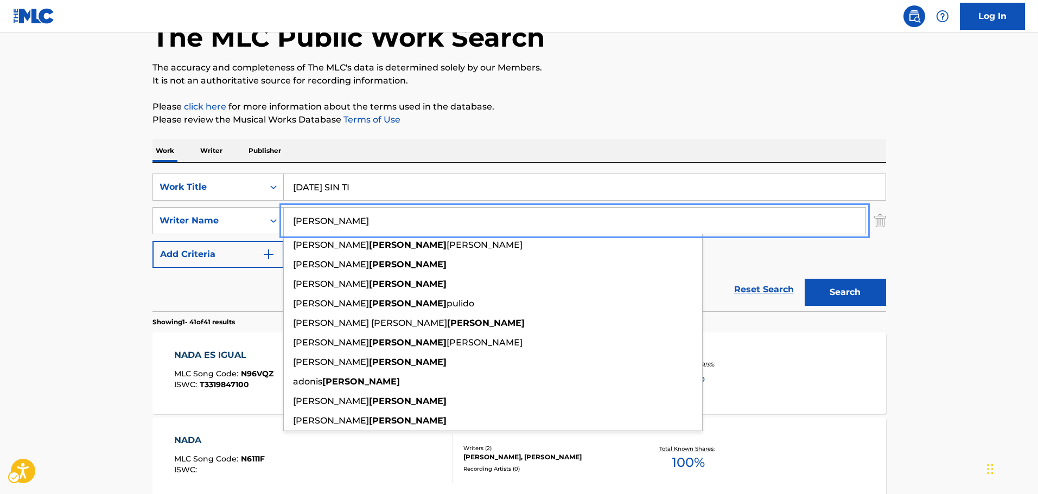
type input "[PERSON_NAME]"
click at [863, 291] on button "Search" at bounding box center [845, 292] width 81 height 27
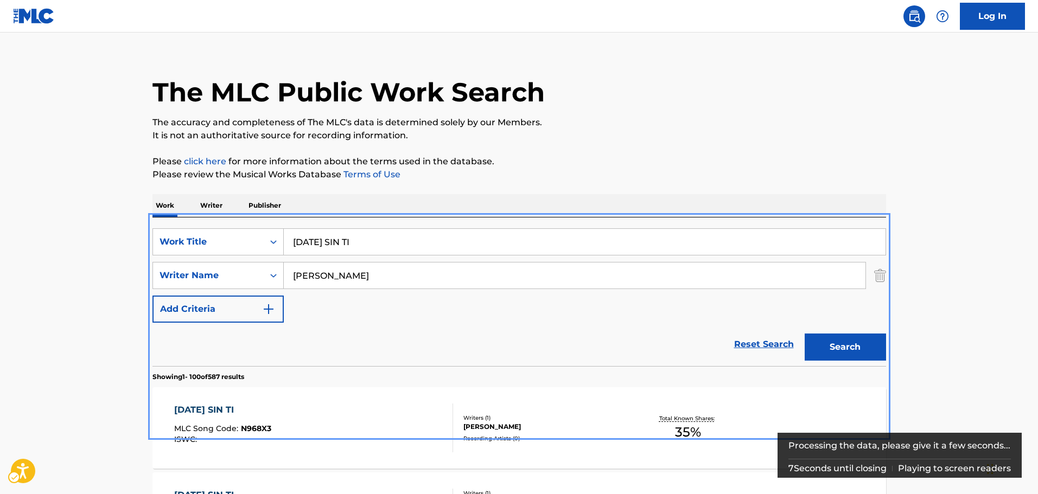
scroll to position [120, 0]
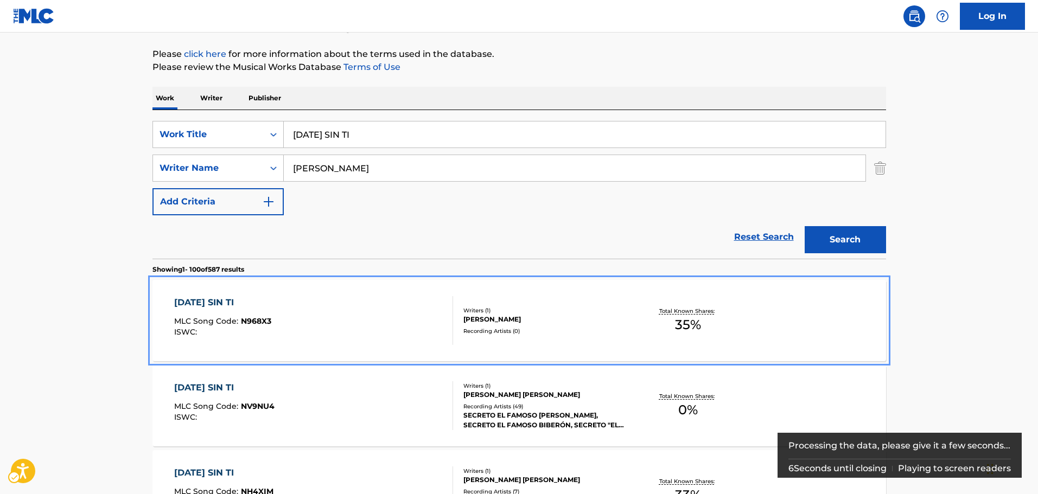
click at [360, 312] on div "[DATE] SIN TI MLC Song Code : N968X3 ISWC :" at bounding box center [313, 320] width 279 height 49
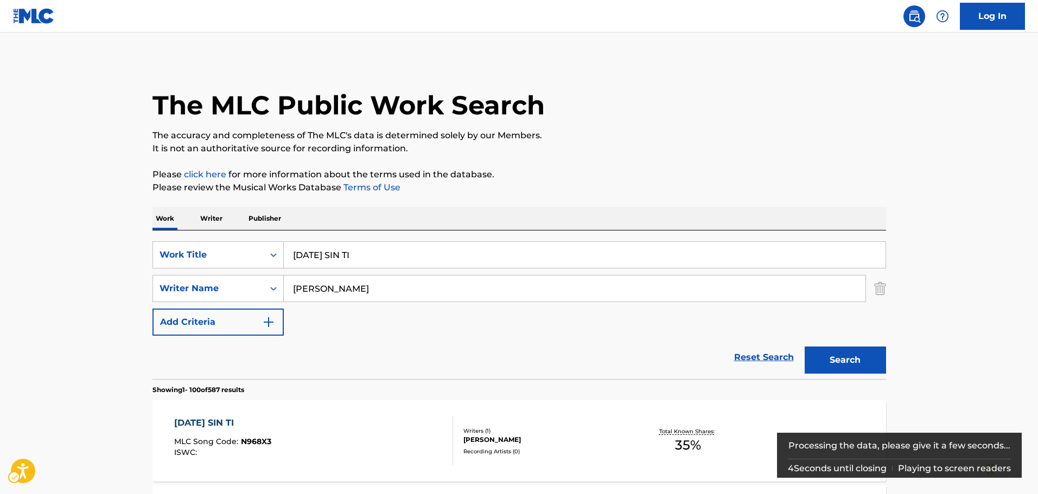
scroll to position [120, 0]
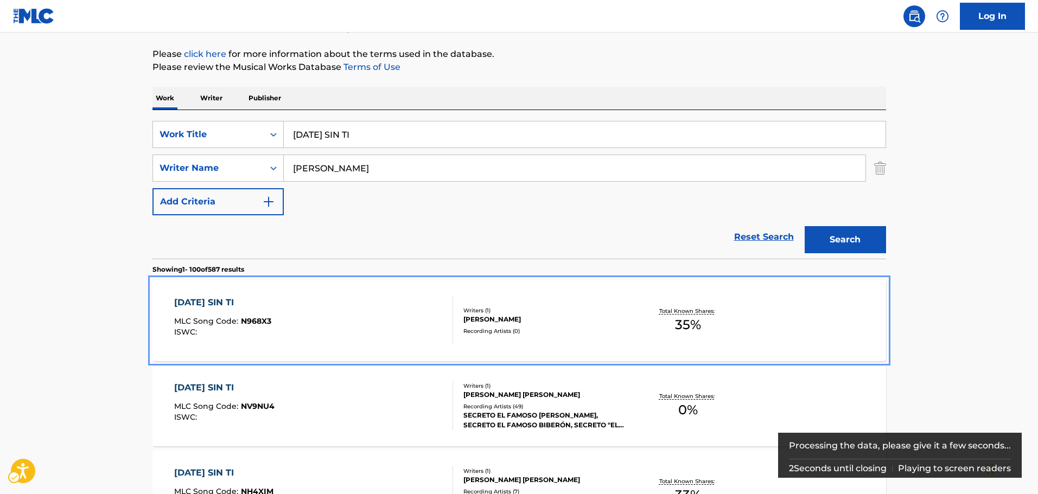
click at [370, 318] on div "[DATE] SIN TI MLC Song Code : N968X3 ISWC :" at bounding box center [313, 320] width 279 height 49
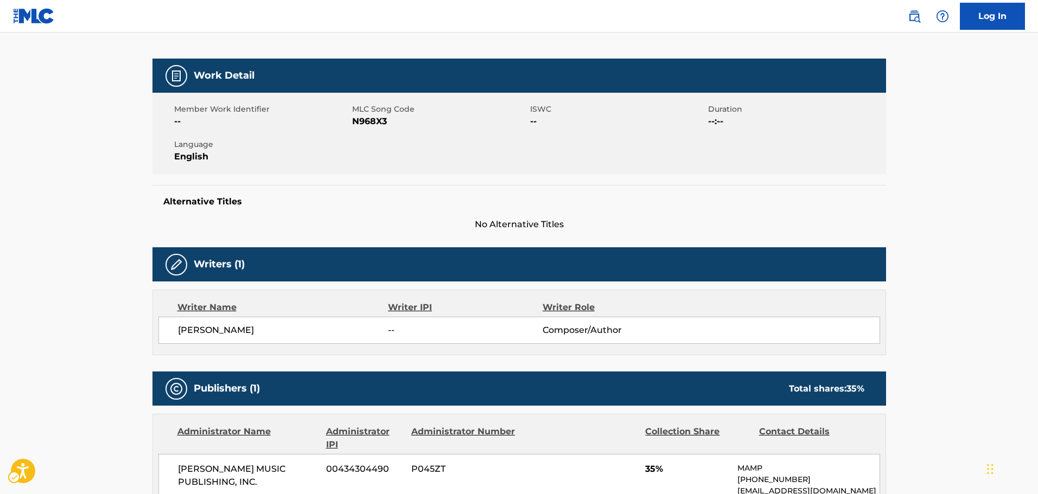
scroll to position [163, 0]
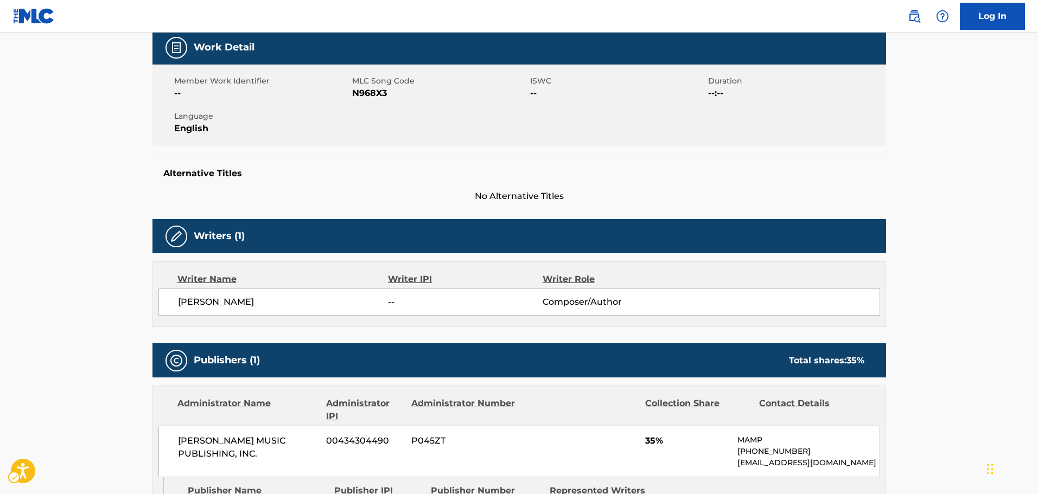
click at [370, 93] on span "MLC Song Code - N968X3" at bounding box center [439, 93] width 175 height 13
copy span "N968X3"
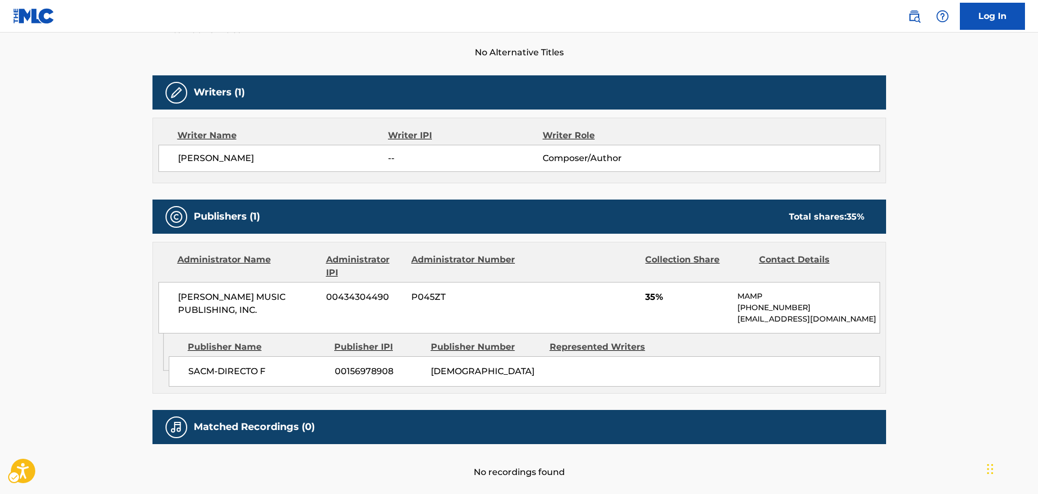
scroll to position [326, 0]
